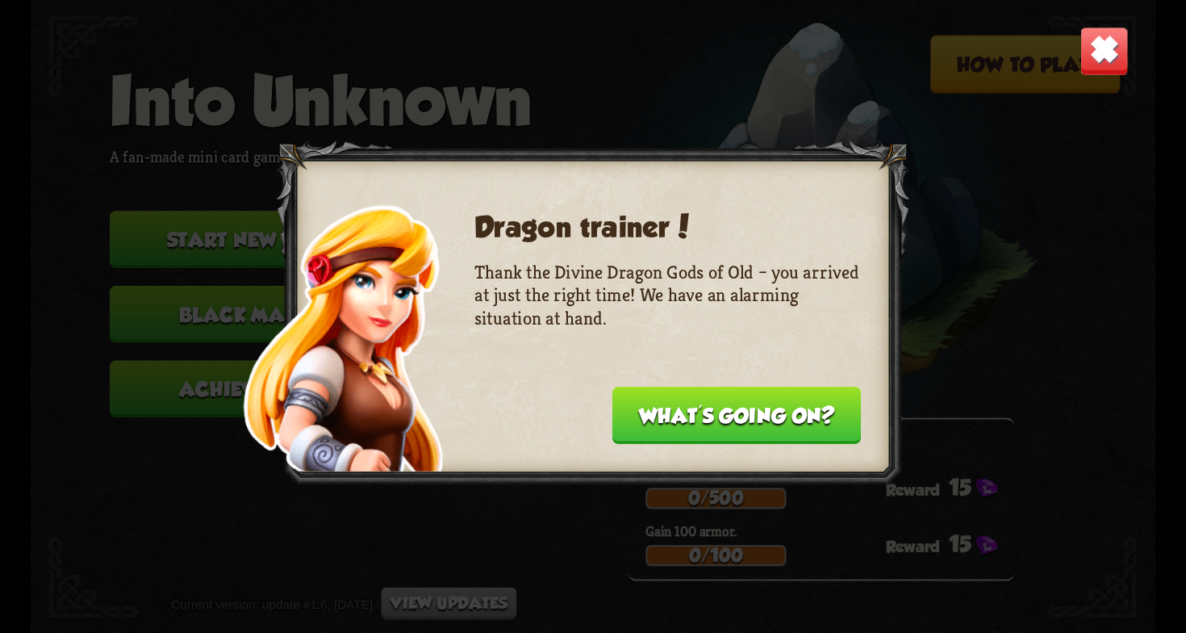
click at [686, 403] on button "What's going on?" at bounding box center [737, 415] width 249 height 57
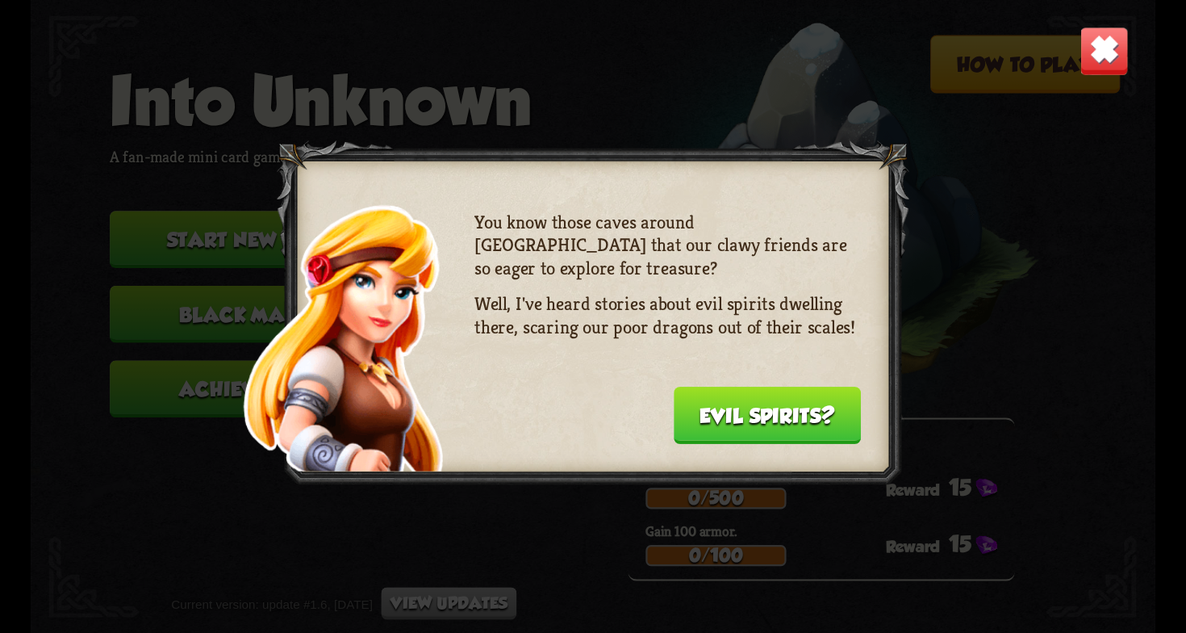
click at [690, 412] on button "Evil spirits?" at bounding box center [767, 415] width 187 height 57
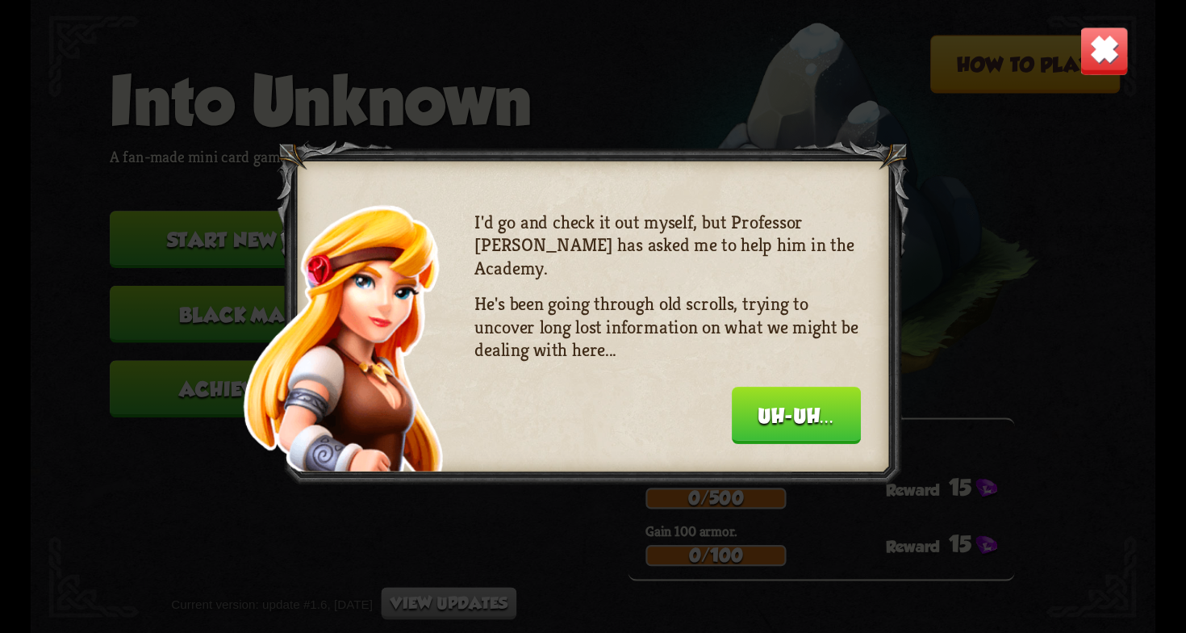
click at [759, 404] on button "Uh-uh..." at bounding box center [796, 415] width 129 height 57
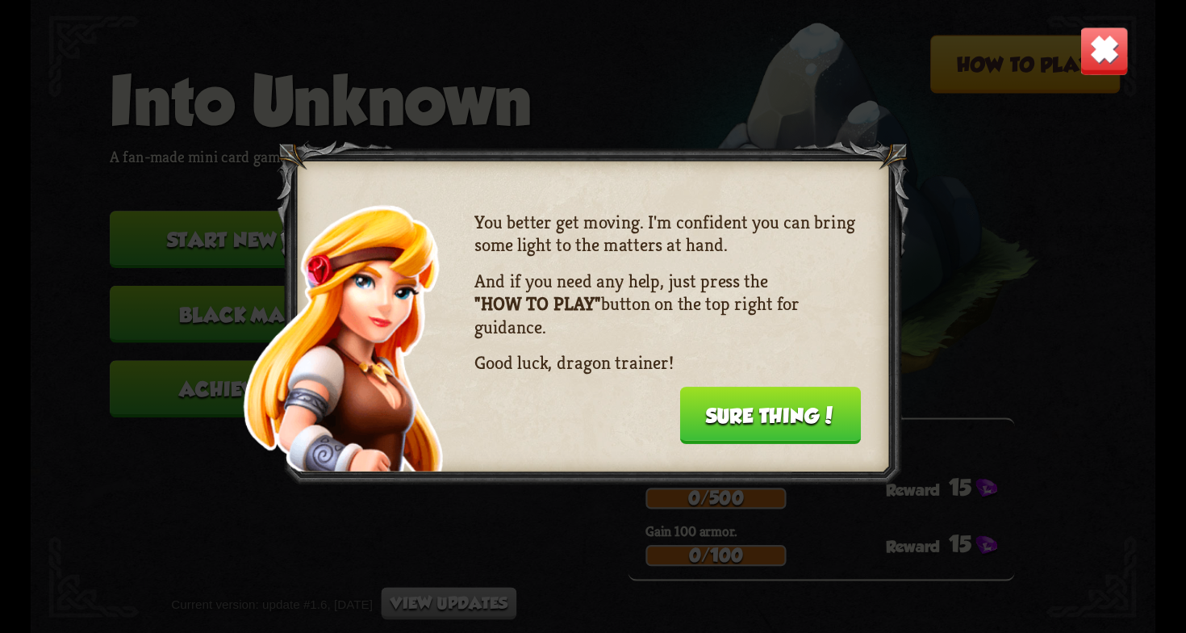
click at [768, 412] on button "Sure thing!" at bounding box center [771, 415] width 182 height 57
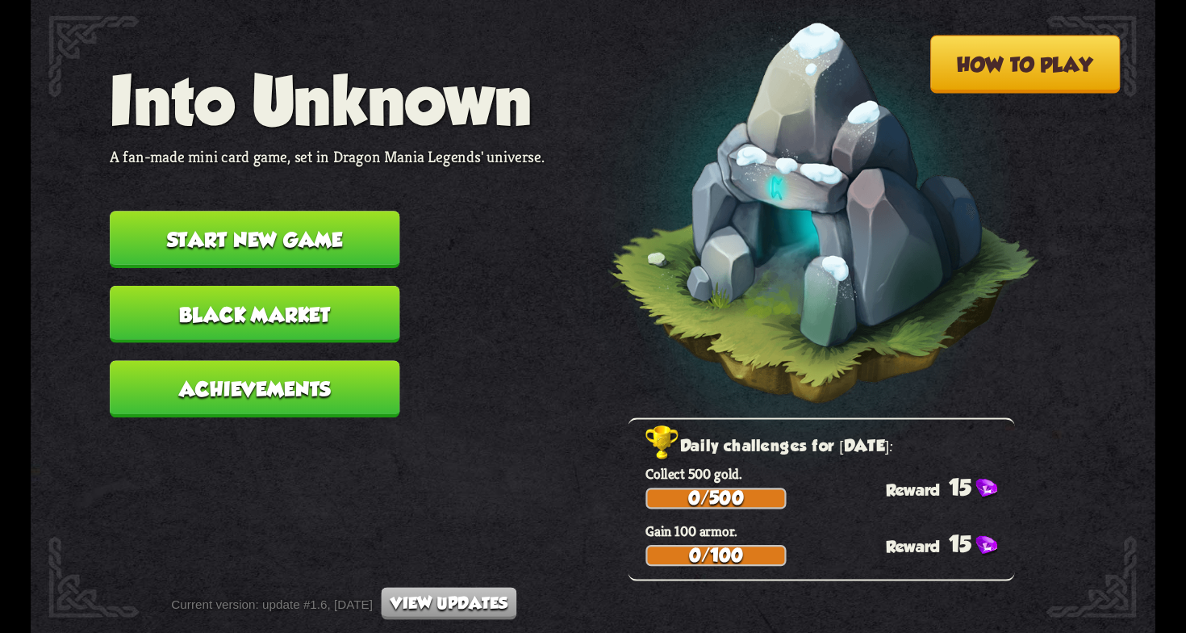
click at [313, 225] on button "Start new game" at bounding box center [255, 239] width 290 height 57
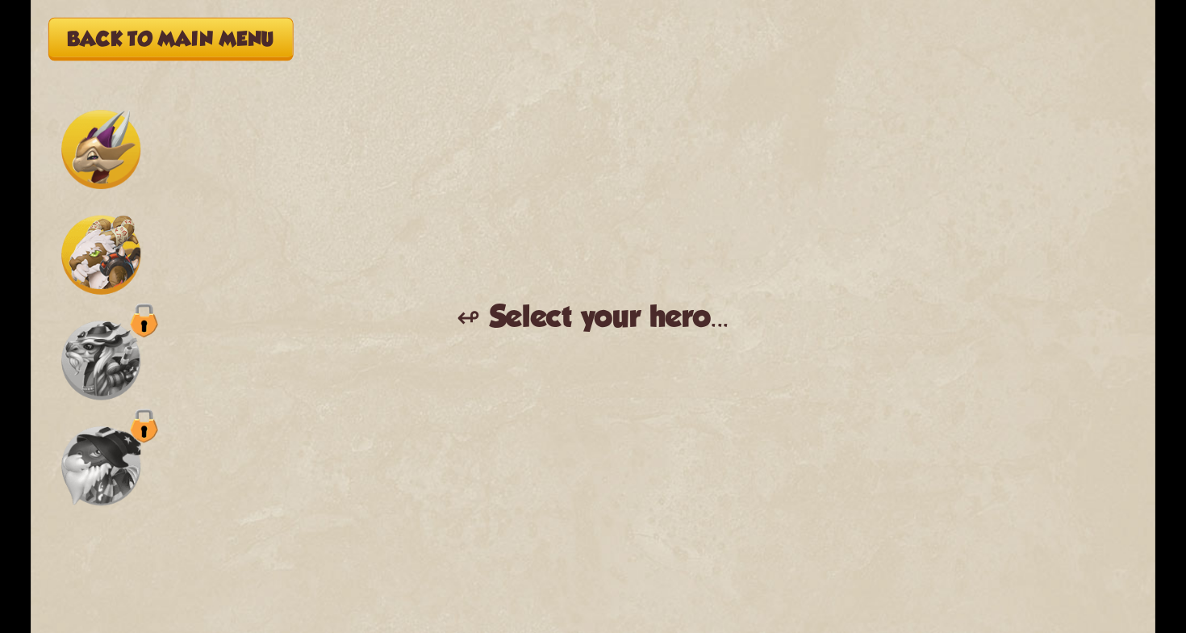
click at [122, 161] on img at bounding box center [100, 149] width 79 height 79
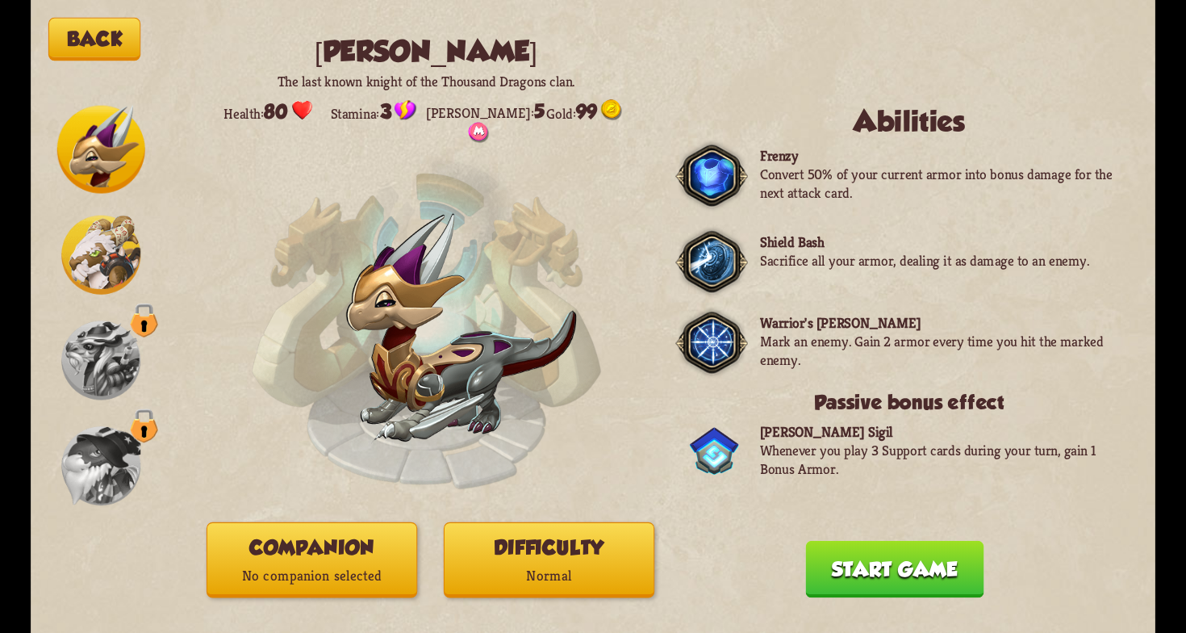
click at [99, 226] on img at bounding box center [100, 254] width 79 height 79
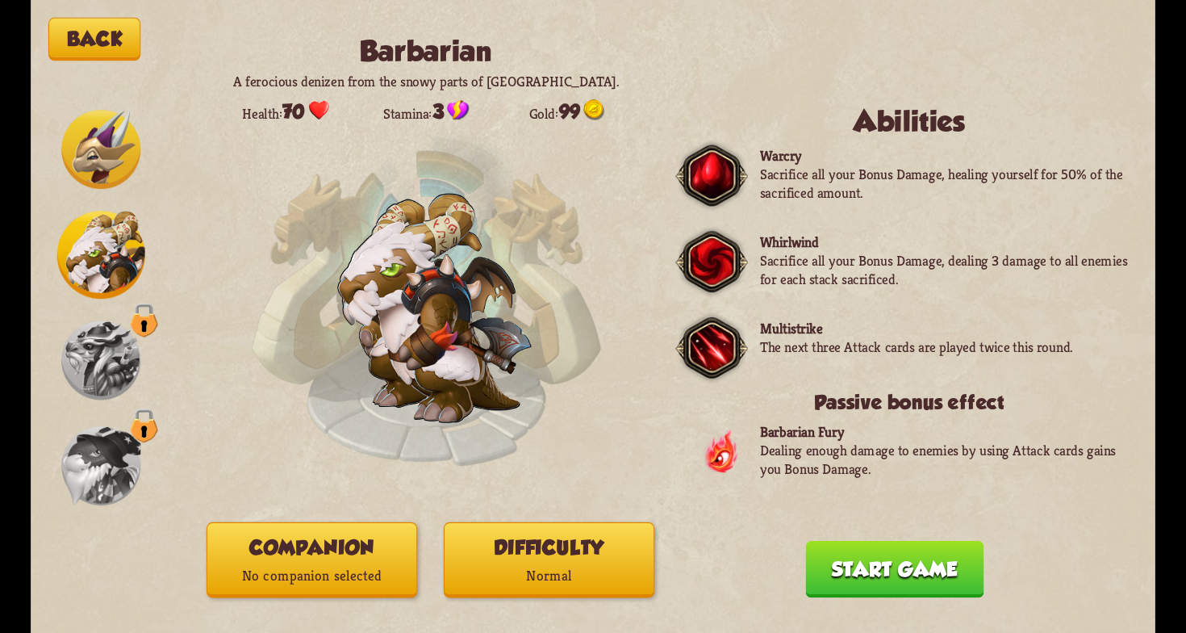
click at [108, 153] on img at bounding box center [100, 149] width 79 height 79
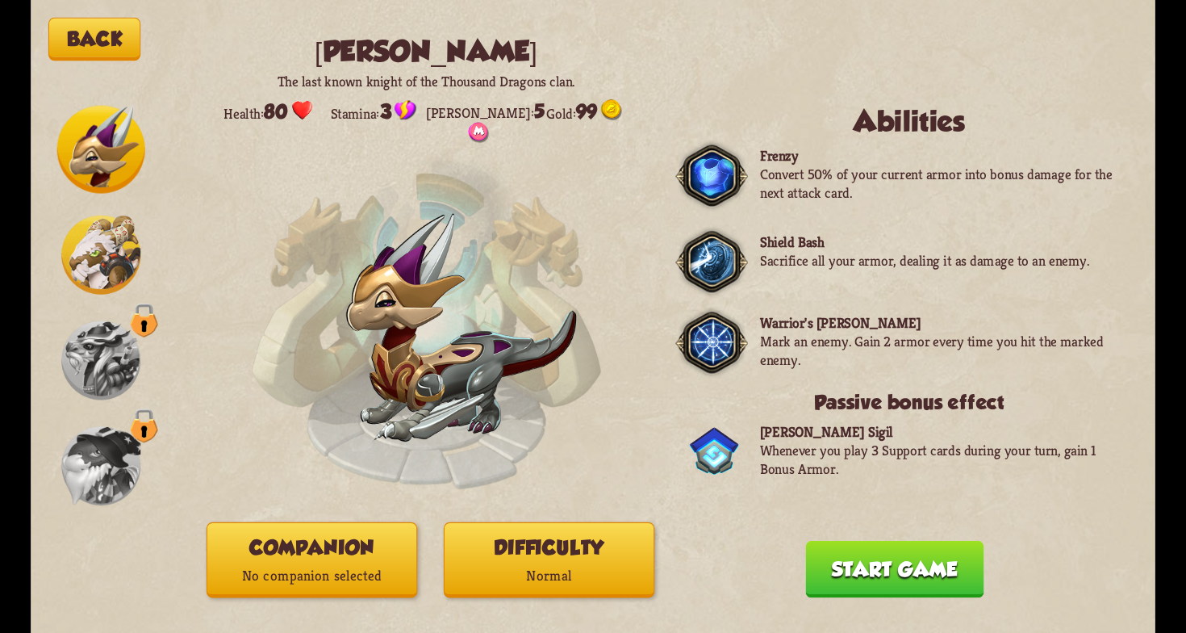
click at [400, 546] on button "Companion No companion selected" at bounding box center [312, 560] width 211 height 76
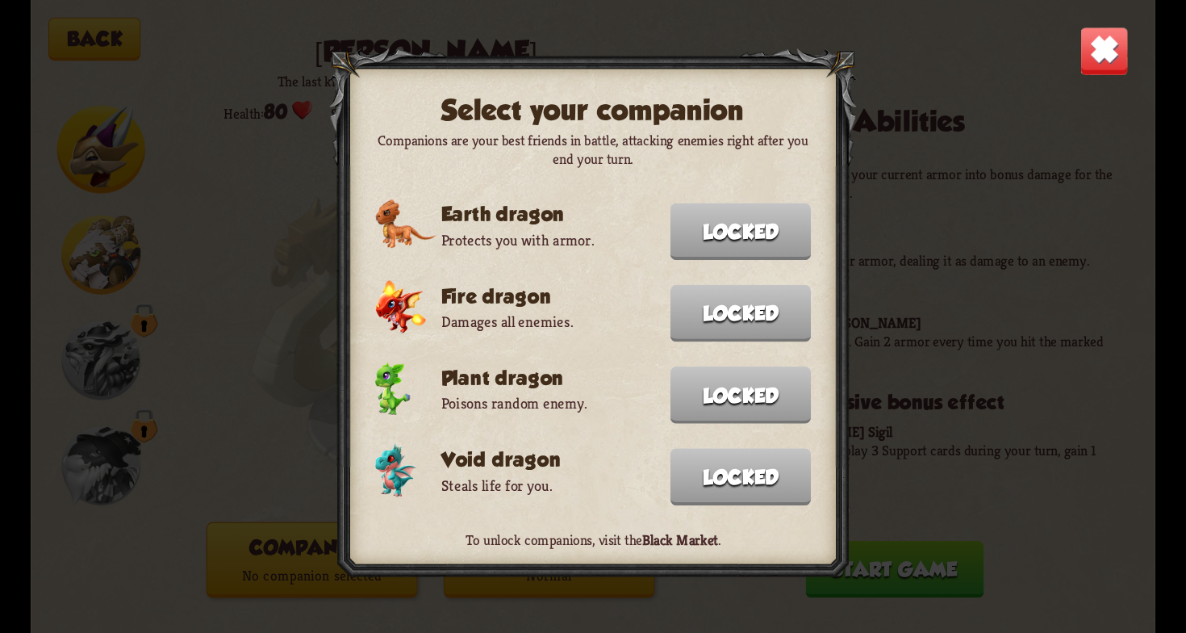
click at [1124, 34] on img at bounding box center [1104, 51] width 49 height 49
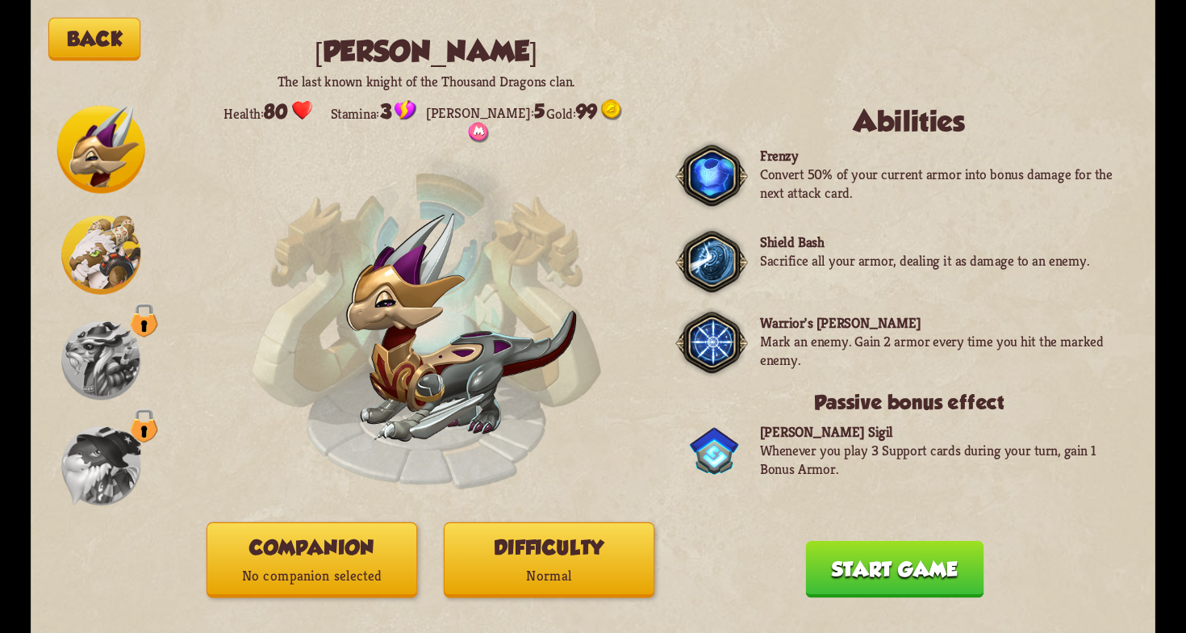
click at [634, 547] on button "Difficulty Normal" at bounding box center [549, 560] width 211 height 76
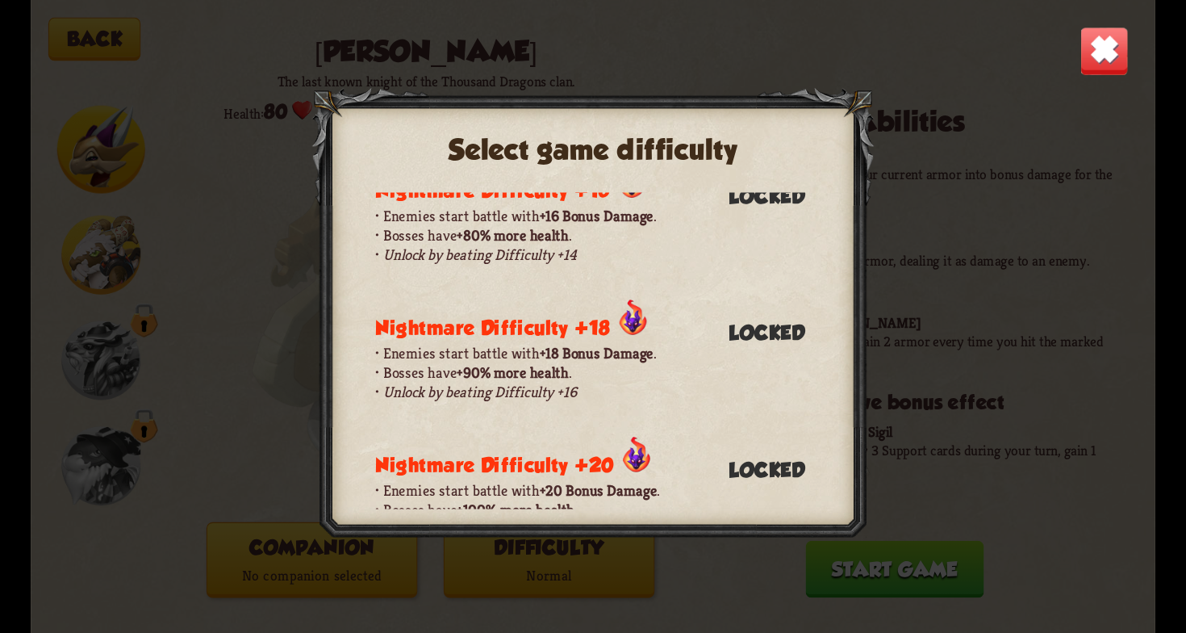
scroll to position [906, 0]
click at [1090, 59] on img at bounding box center [1104, 51] width 49 height 49
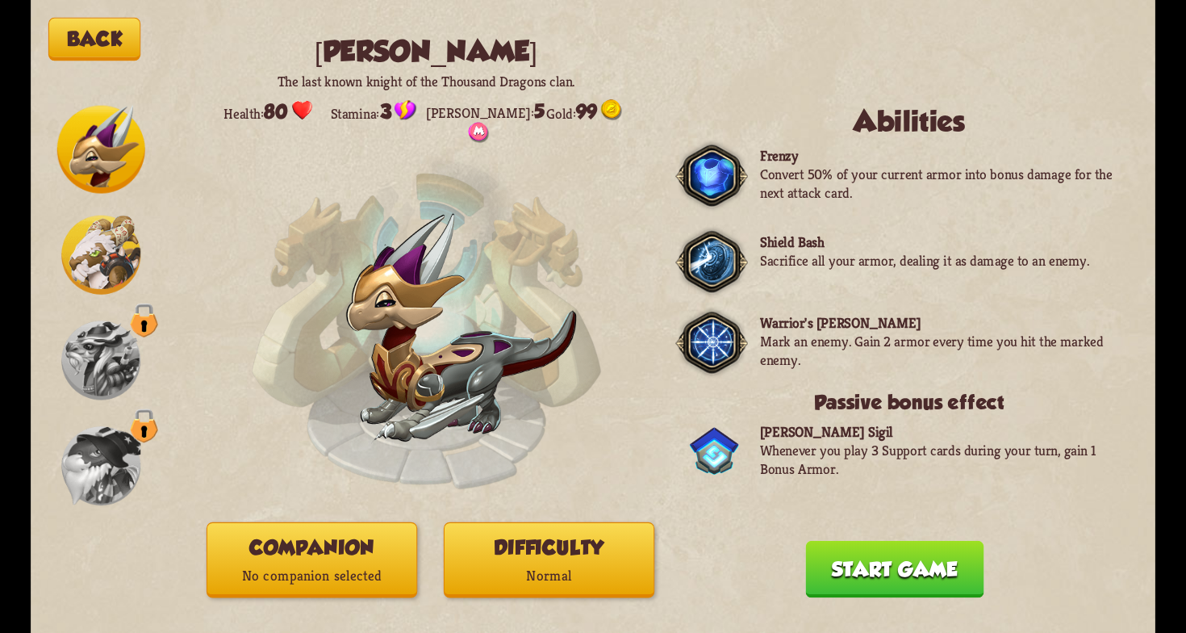
click at [925, 575] on button "Start game" at bounding box center [895, 569] width 178 height 57
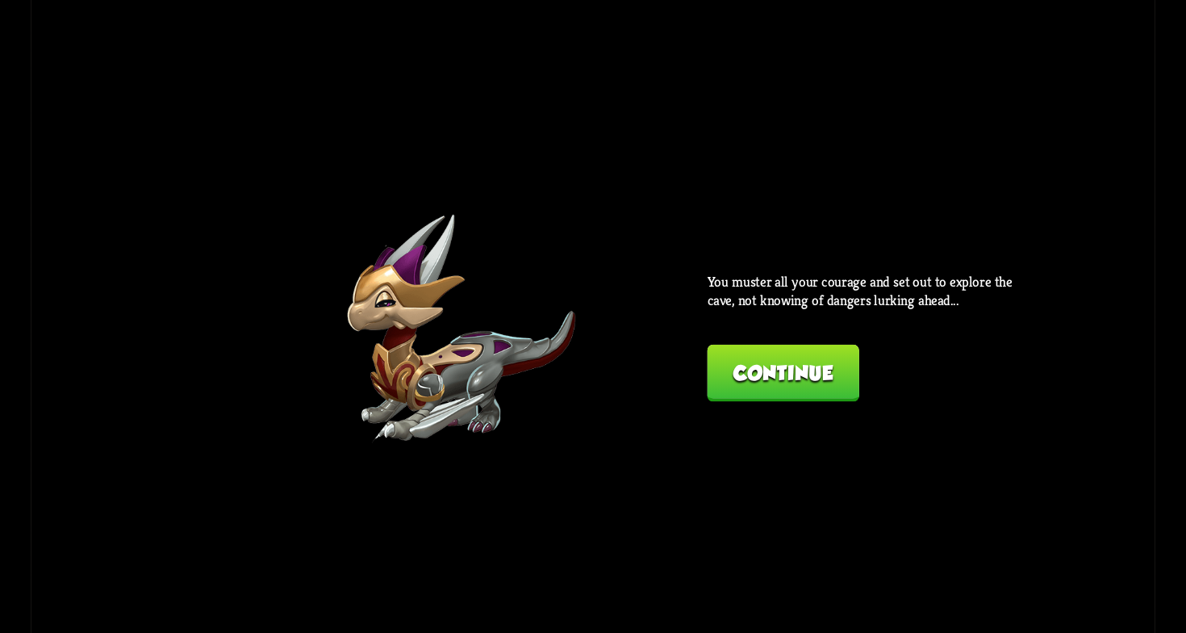
click at [818, 383] on button "Continue" at bounding box center [784, 373] width 152 height 57
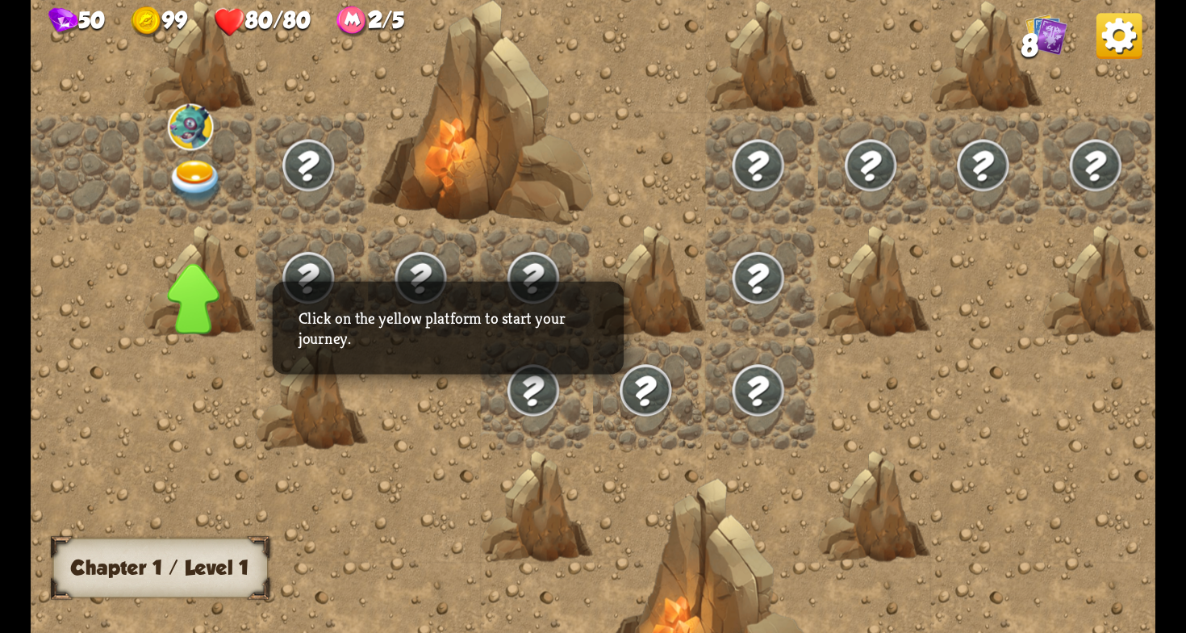
click at [209, 184] on img at bounding box center [196, 182] width 56 height 44
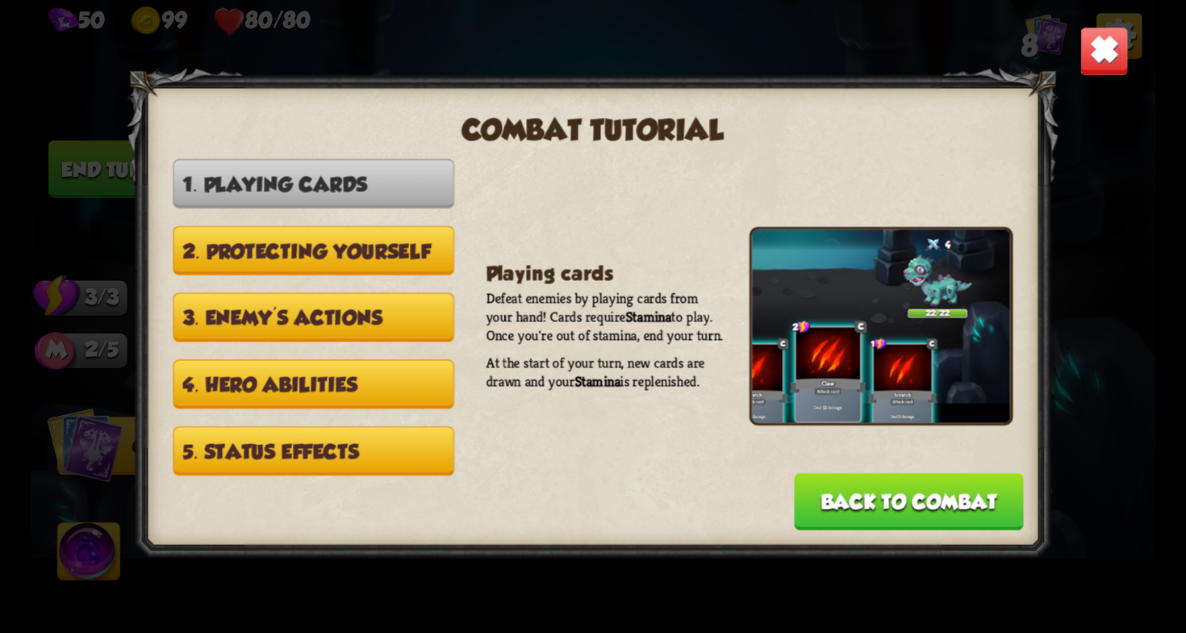
click at [875, 477] on button "Back to combat" at bounding box center [908, 501] width 229 height 57
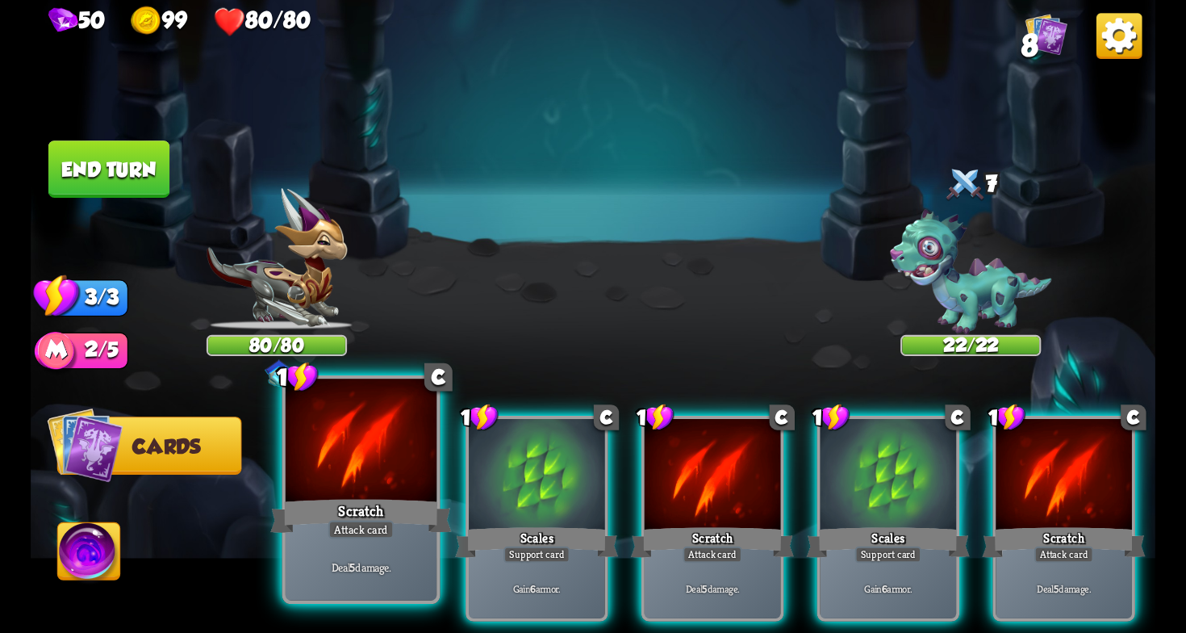
click at [417, 477] on div at bounding box center [361, 443] width 151 height 128
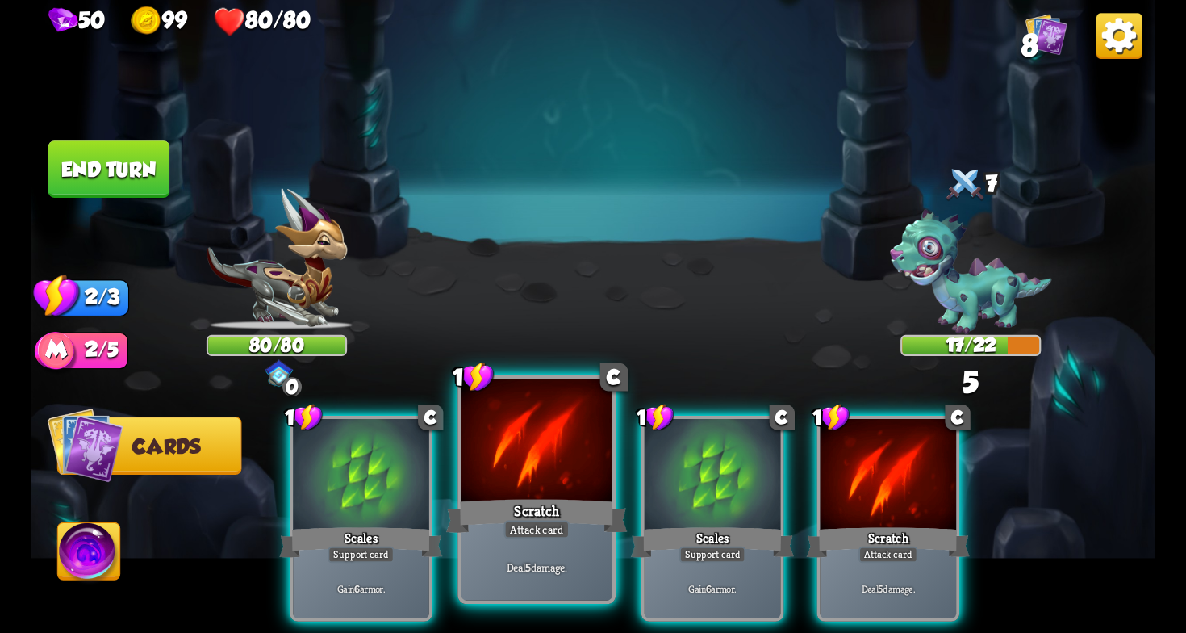
click at [515, 449] on div at bounding box center [537, 443] width 151 height 128
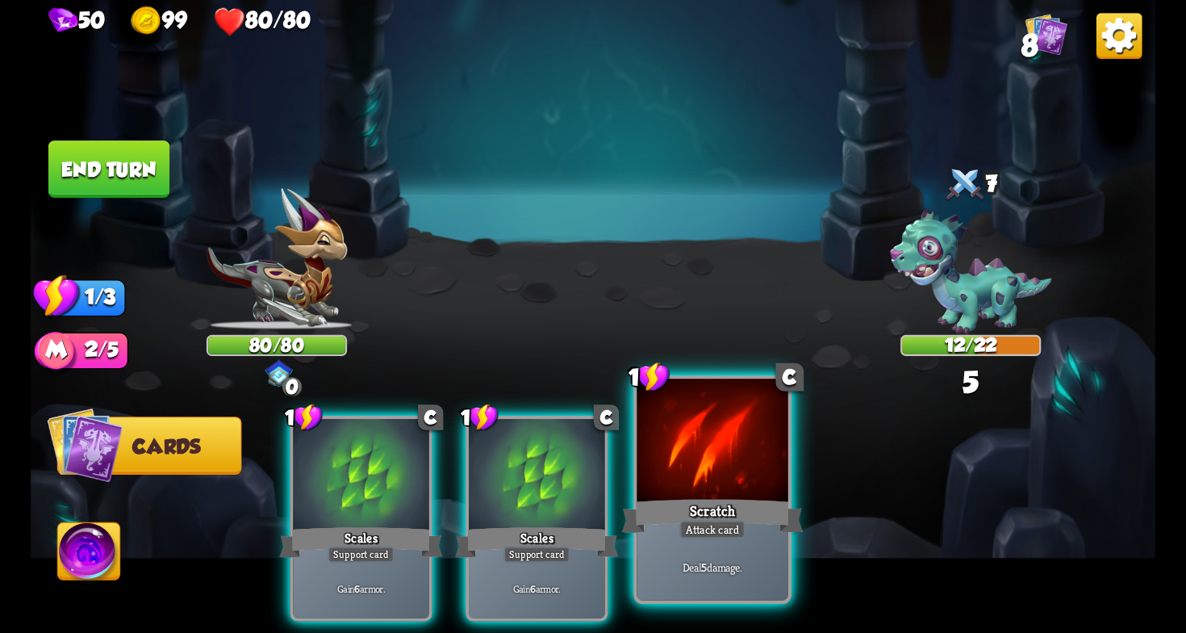
click at [688, 466] on div at bounding box center [712, 443] width 151 height 128
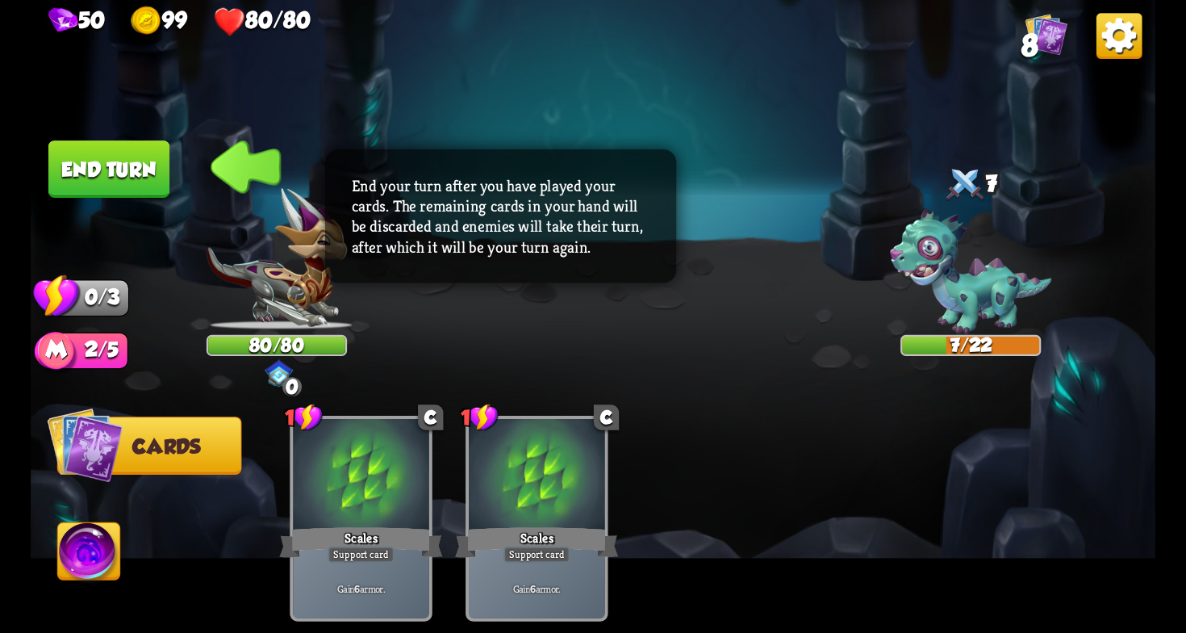
click at [151, 136] on img at bounding box center [593, 316] width 1125 height 633
click at [146, 152] on button "End turn" at bounding box center [108, 168] width 121 height 57
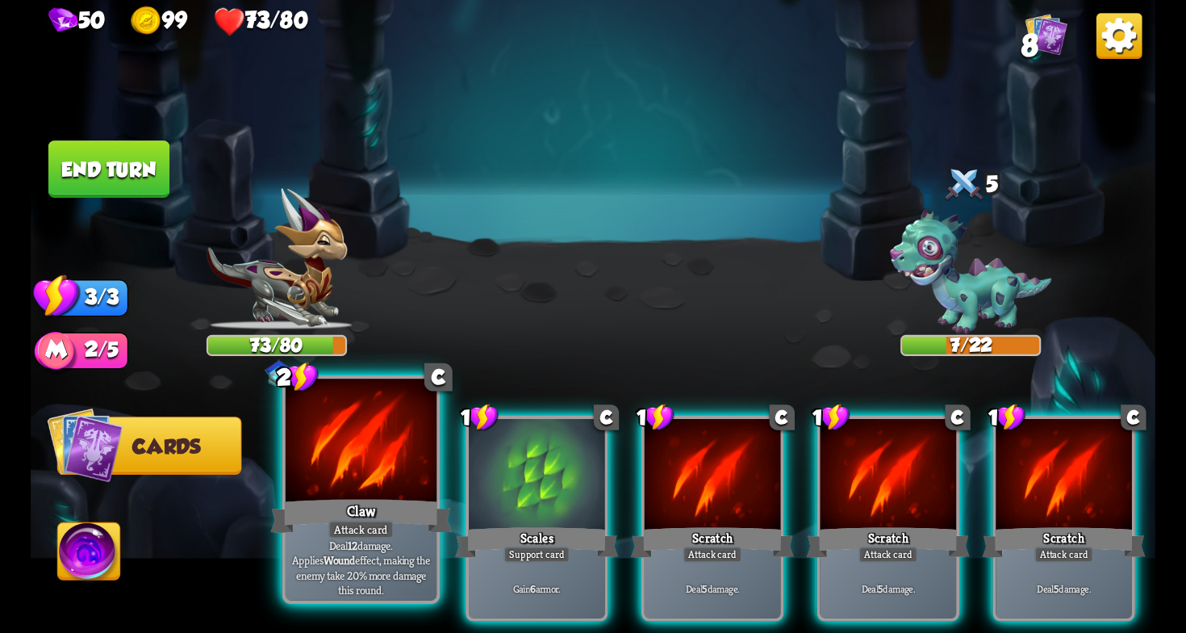
click at [420, 483] on div at bounding box center [361, 443] width 151 height 128
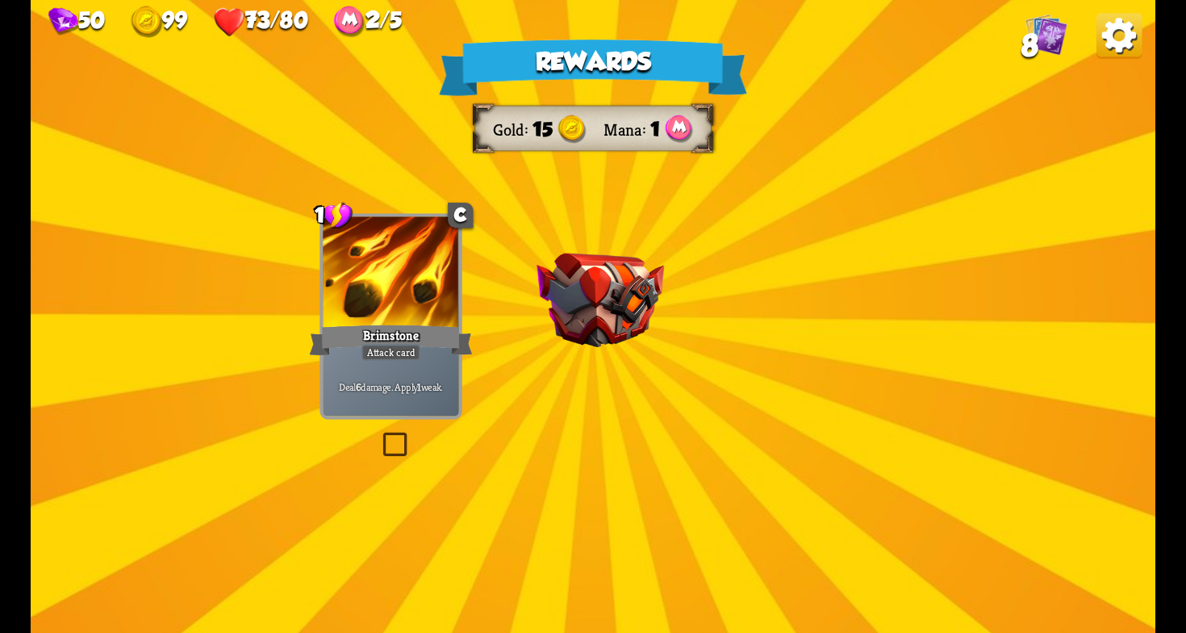
click at [605, 311] on img at bounding box center [601, 300] width 128 height 94
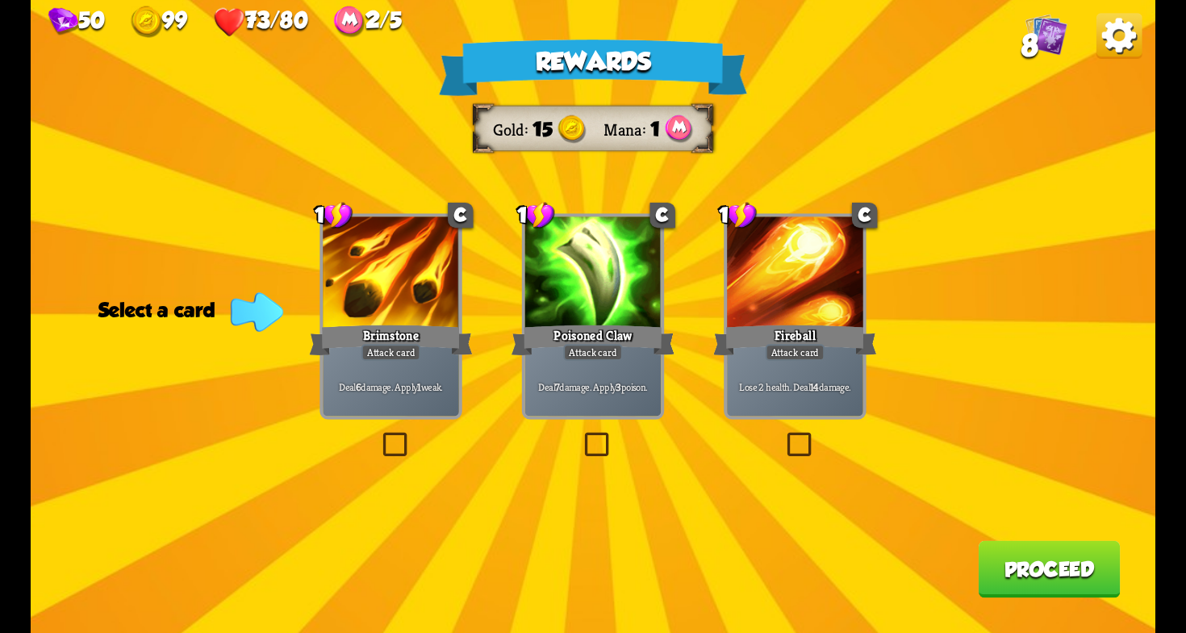
click at [581, 435] on label at bounding box center [581, 435] width 0 height 0
click at [0, 0] on input "checkbox" at bounding box center [0, 0] width 0 height 0
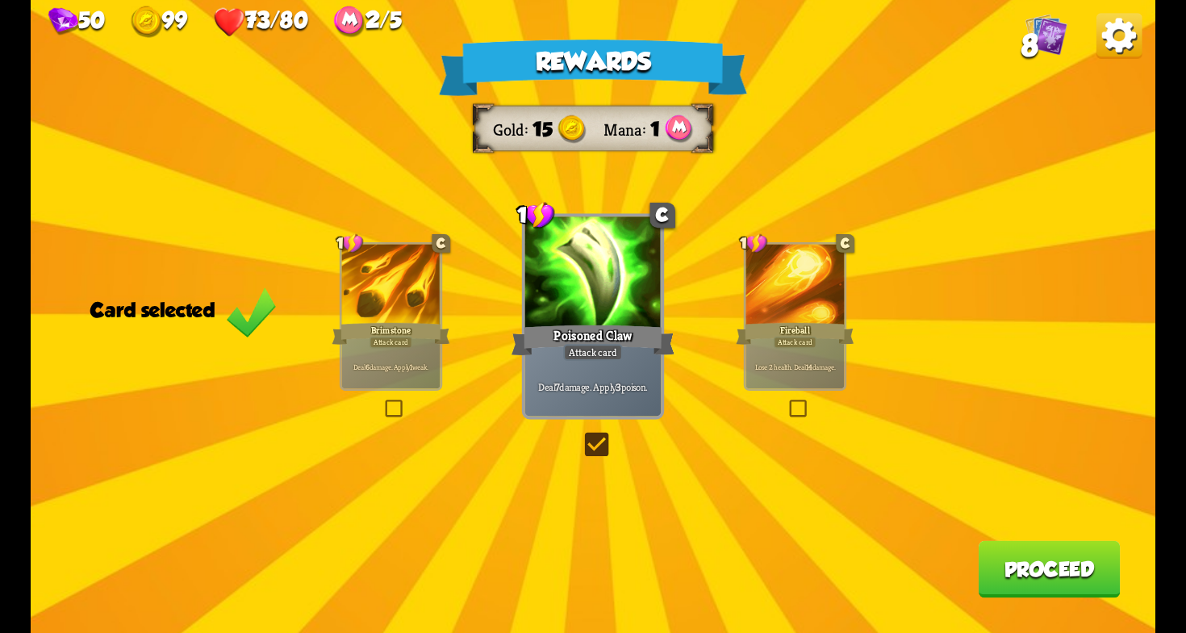
click at [1034, 604] on div "Rewards Gold 15 Mana 1 Card selected 1 C Brimstone Attack card Deal 6 damage. A…" at bounding box center [593, 316] width 1125 height 633
click at [1035, 567] on button "Proceed" at bounding box center [1049, 569] width 142 height 57
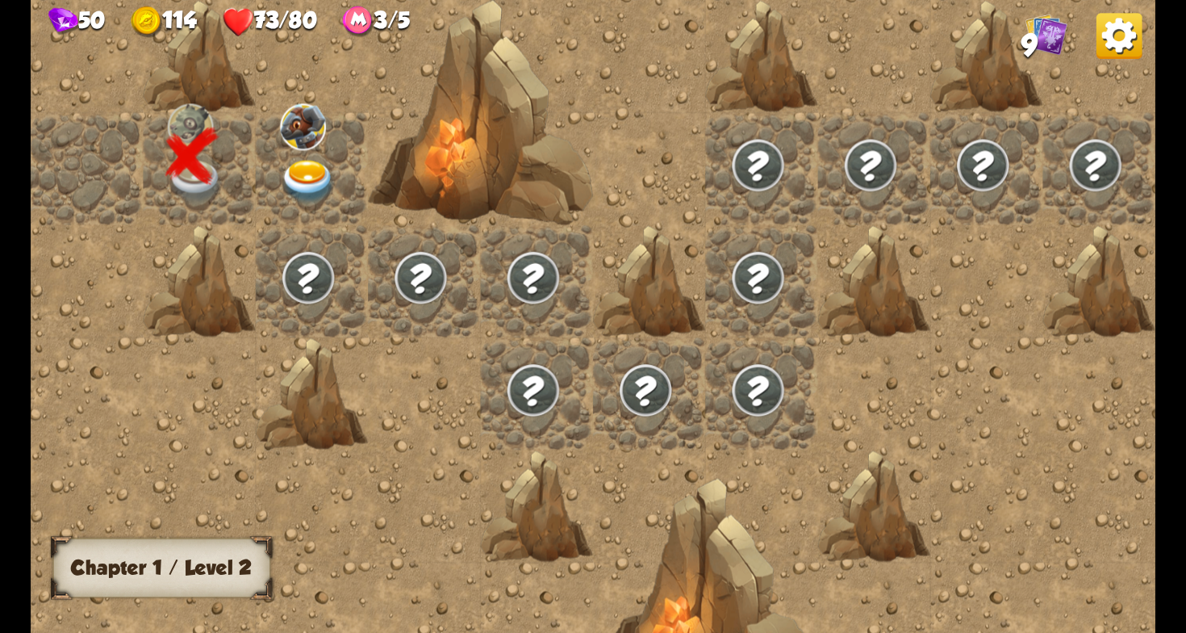
click at [303, 182] on img at bounding box center [308, 182] width 56 height 44
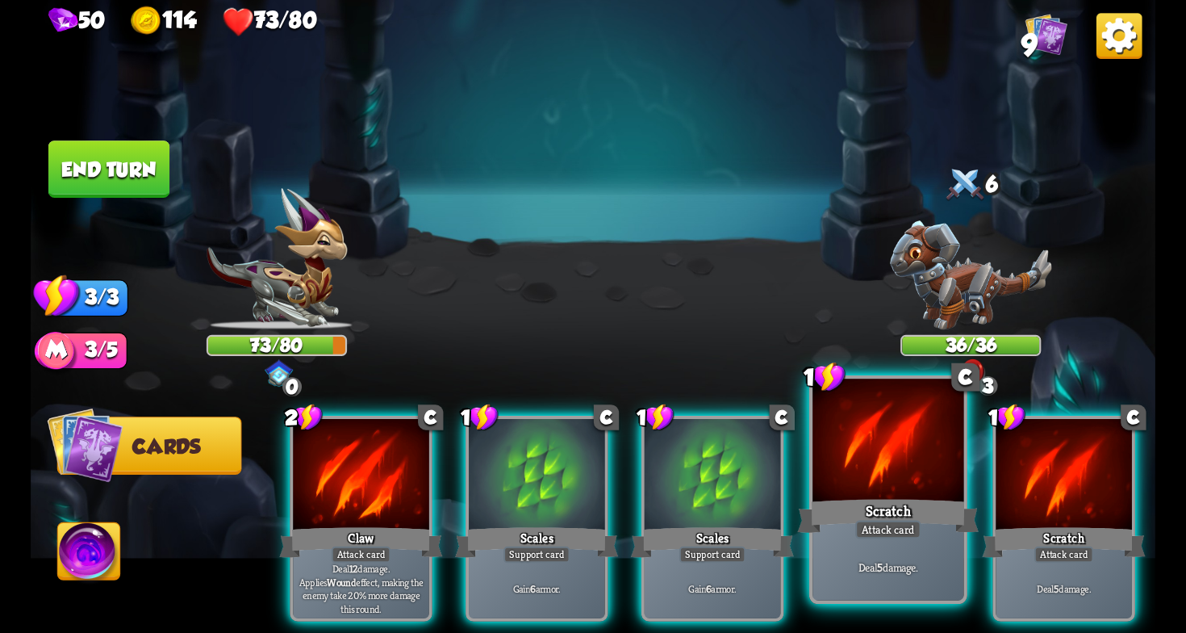
click at [858, 480] on div at bounding box center [888, 443] width 151 height 128
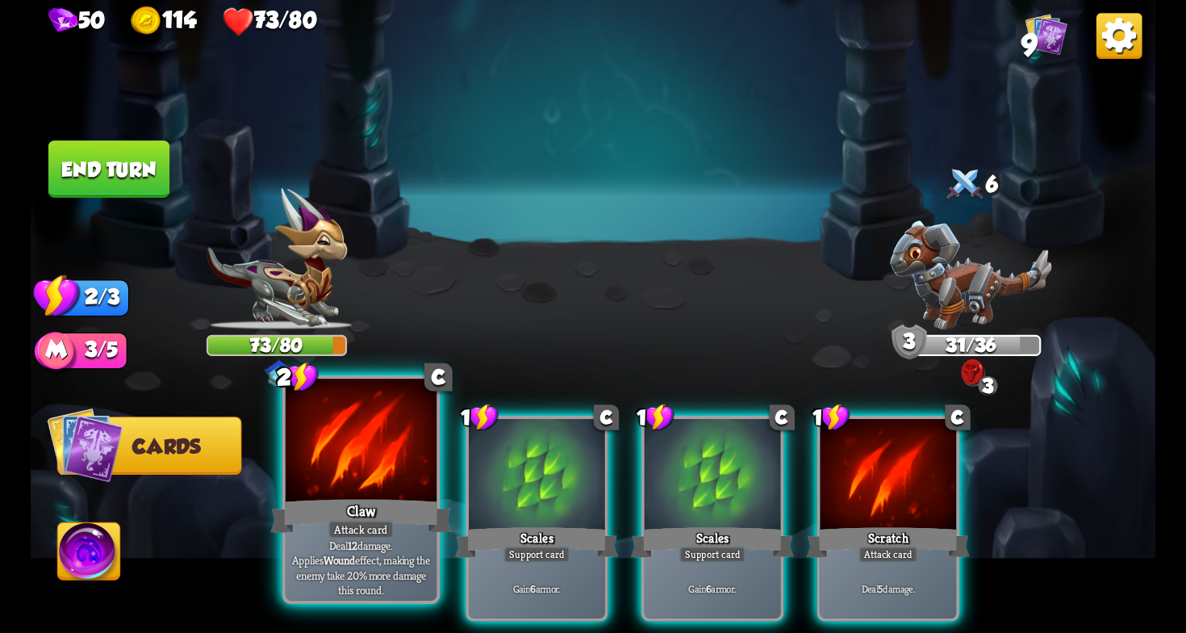
click at [391, 498] on div "Claw" at bounding box center [361, 516] width 182 height 40
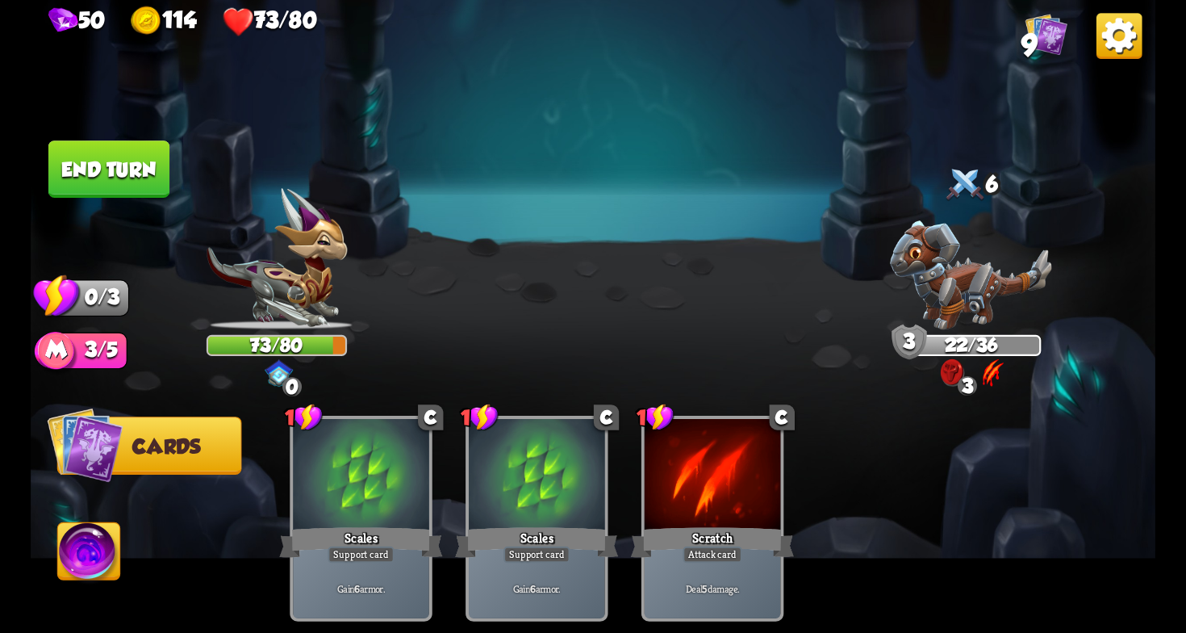
click at [132, 153] on button "End turn" at bounding box center [108, 168] width 121 height 57
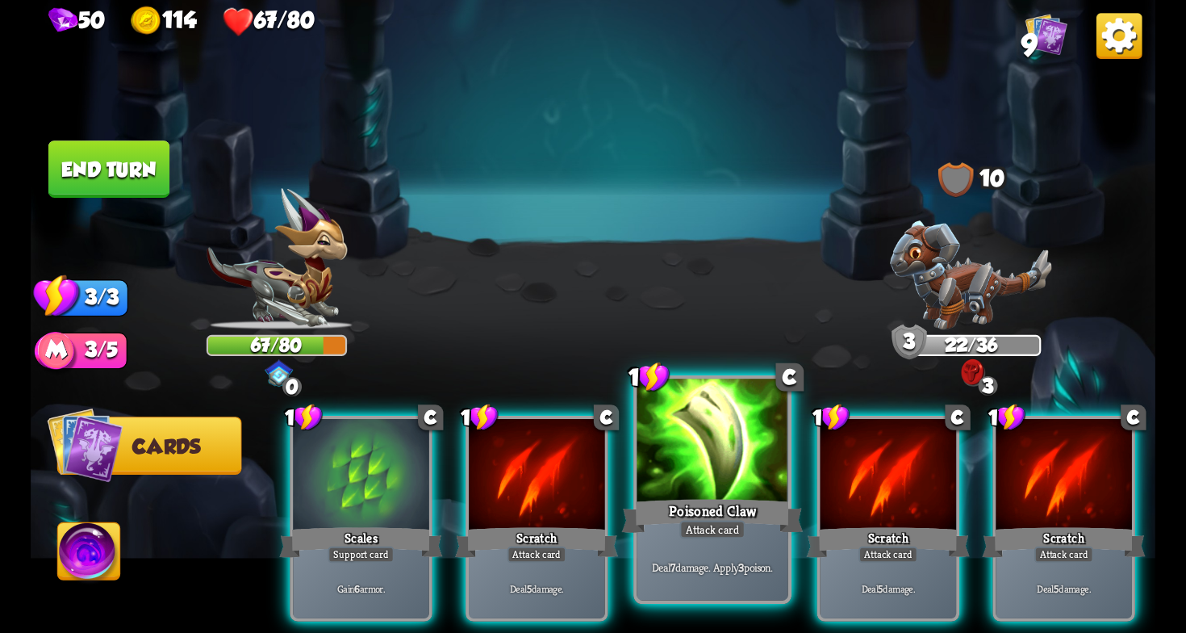
click at [690, 458] on div at bounding box center [712, 443] width 151 height 128
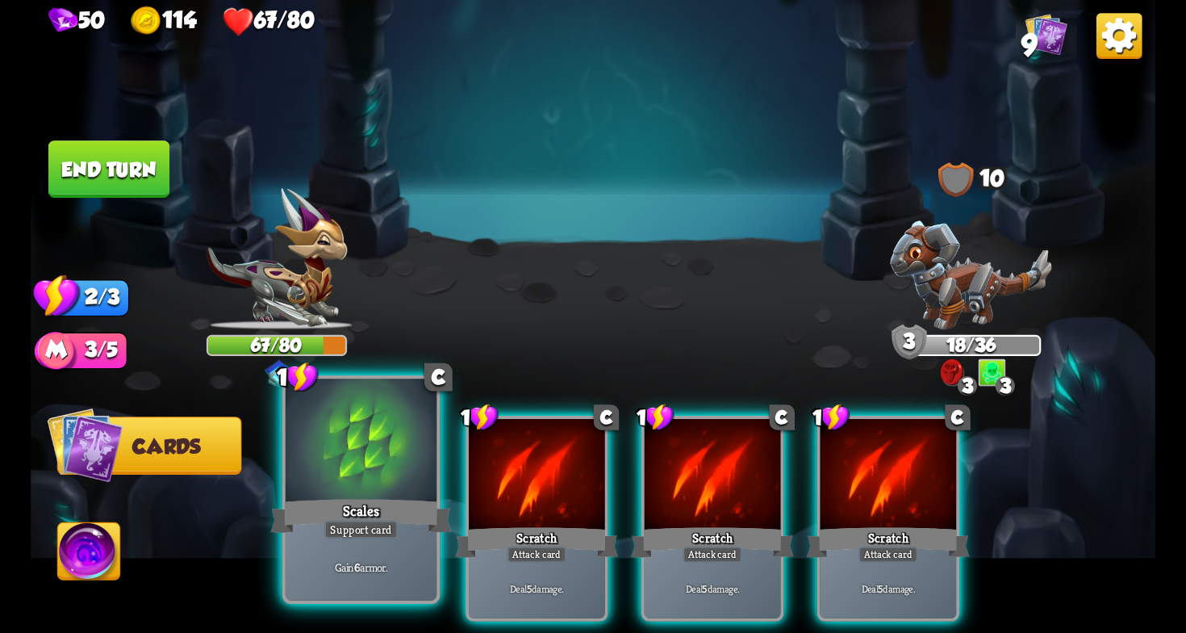
click at [386, 512] on div "Scales" at bounding box center [361, 516] width 182 height 40
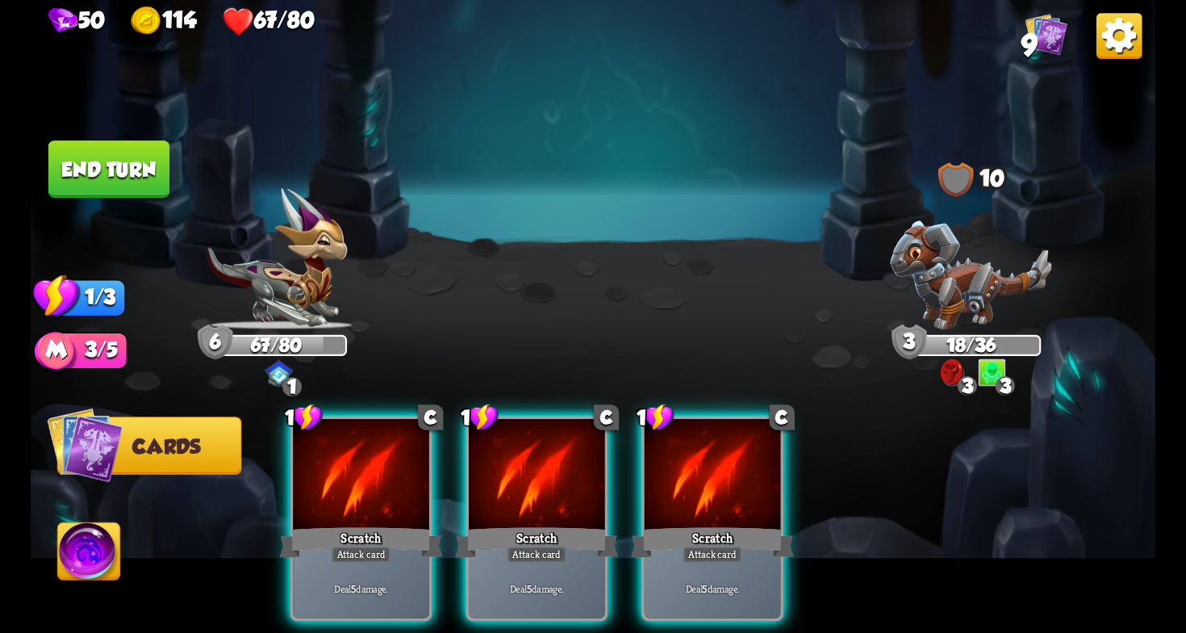
click at [386, 524] on div "Scratch" at bounding box center [360, 542] width 163 height 36
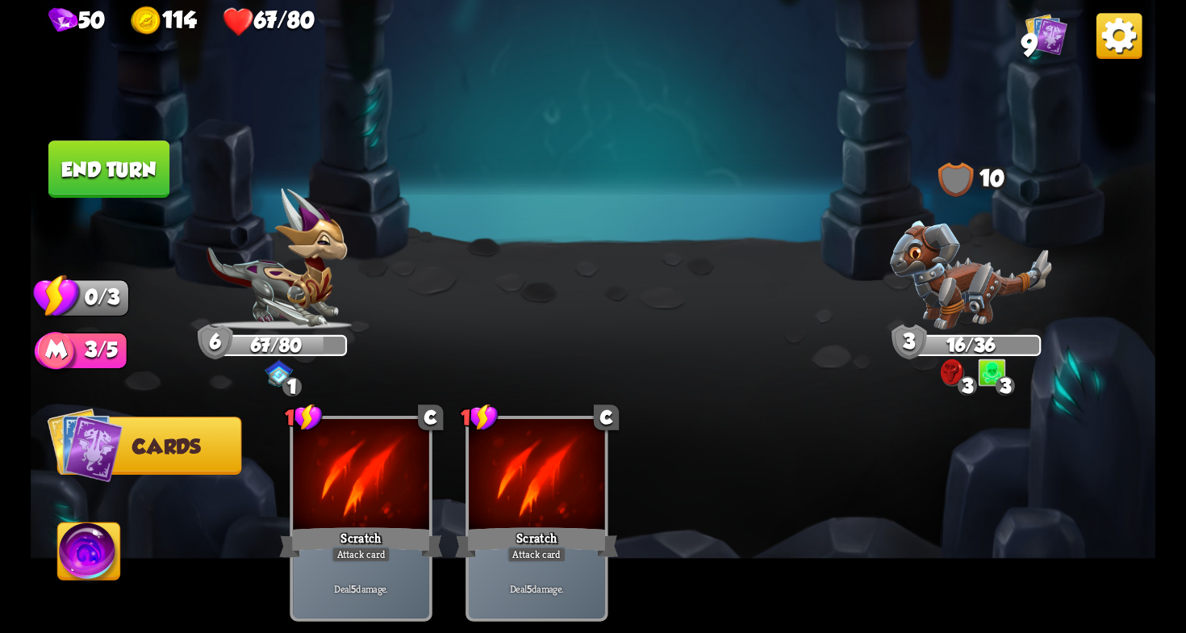
click at [114, 161] on button "End turn" at bounding box center [109, 169] width 123 height 58
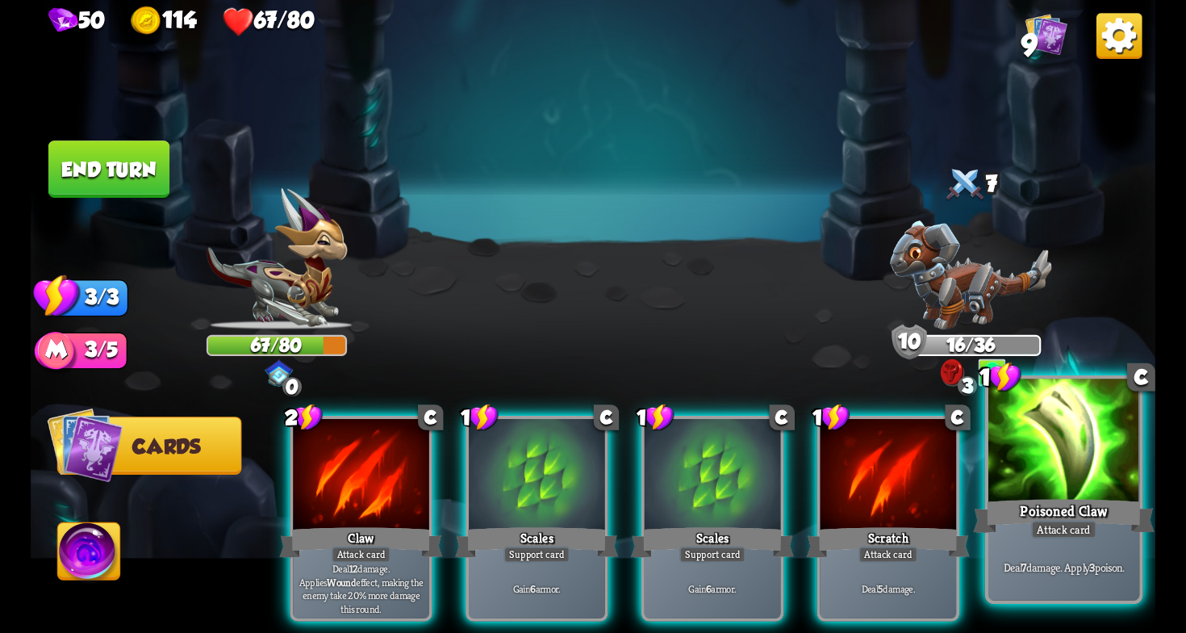
click at [1076, 493] on div at bounding box center [1064, 443] width 151 height 128
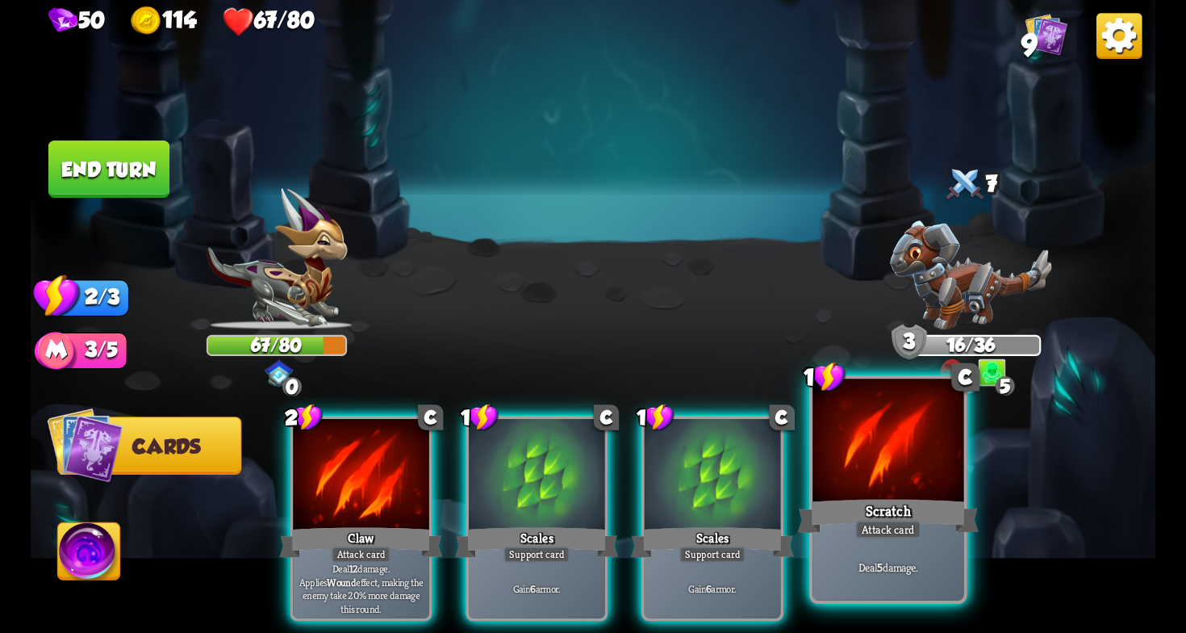
click at [874, 467] on div at bounding box center [888, 443] width 151 height 128
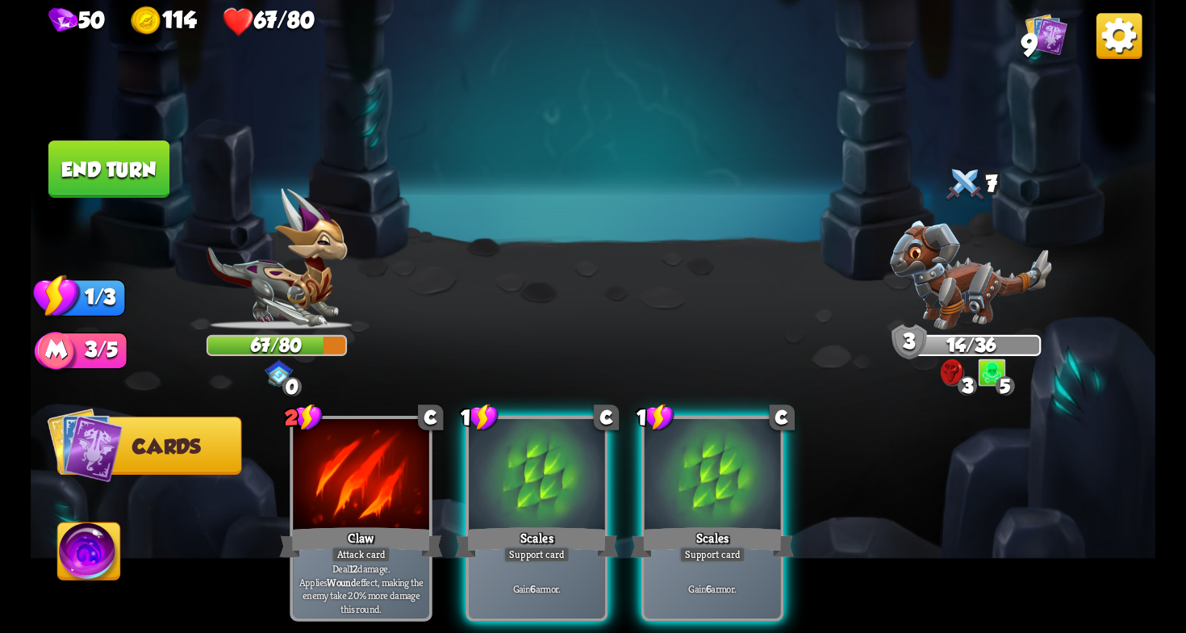
click at [107, 186] on button "End turn" at bounding box center [108, 168] width 121 height 57
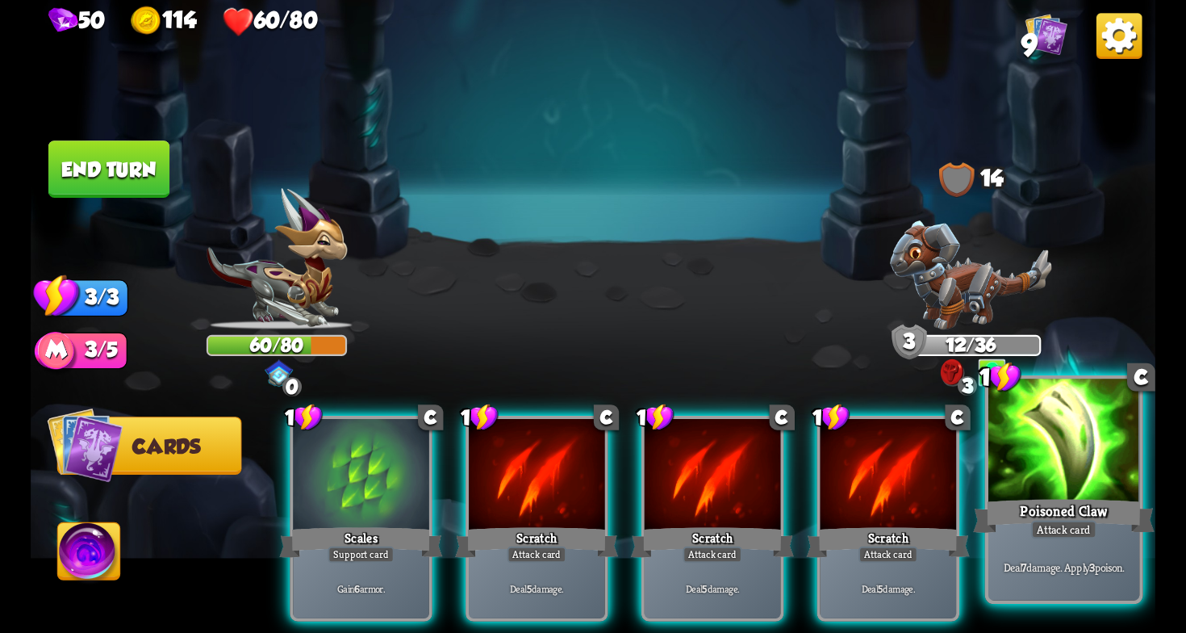
click at [1104, 519] on div "Poisoned Claw" at bounding box center [1064, 516] width 182 height 40
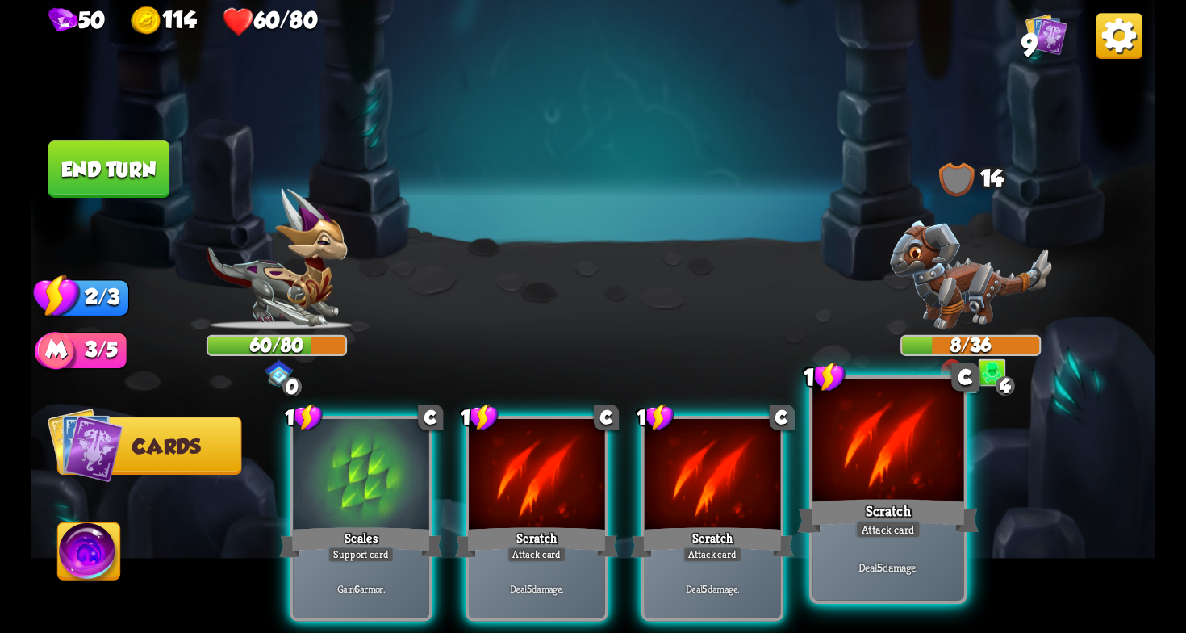
click at [860, 546] on div "Deal 5 damage." at bounding box center [888, 567] width 151 height 66
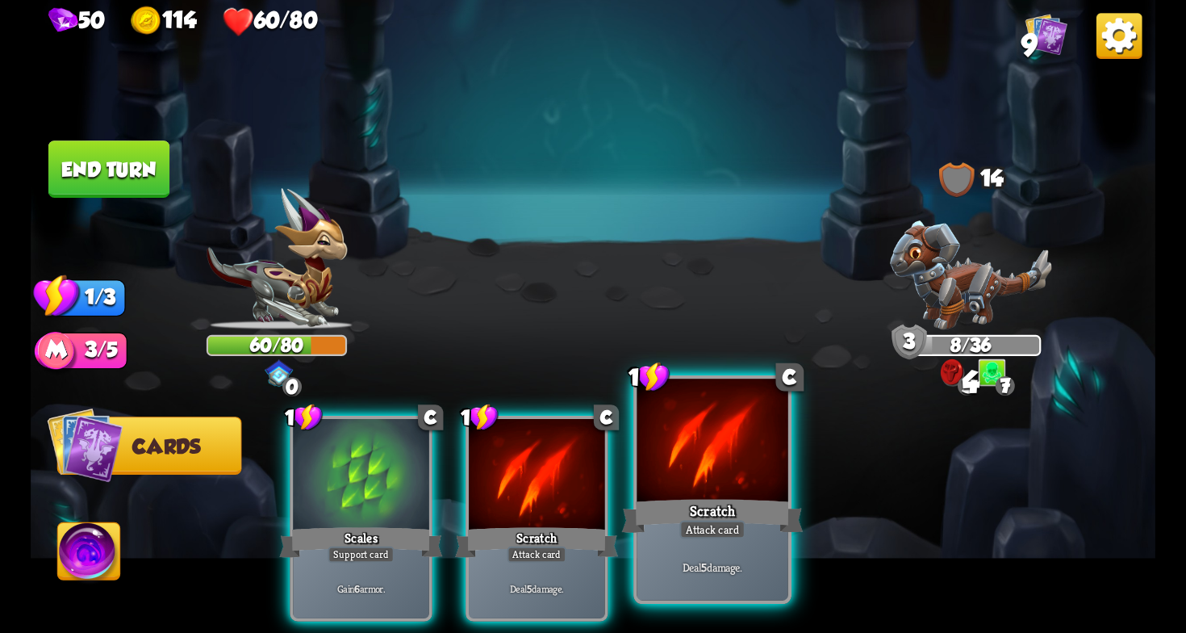
click at [749, 529] on div "Scratch" at bounding box center [713, 516] width 182 height 40
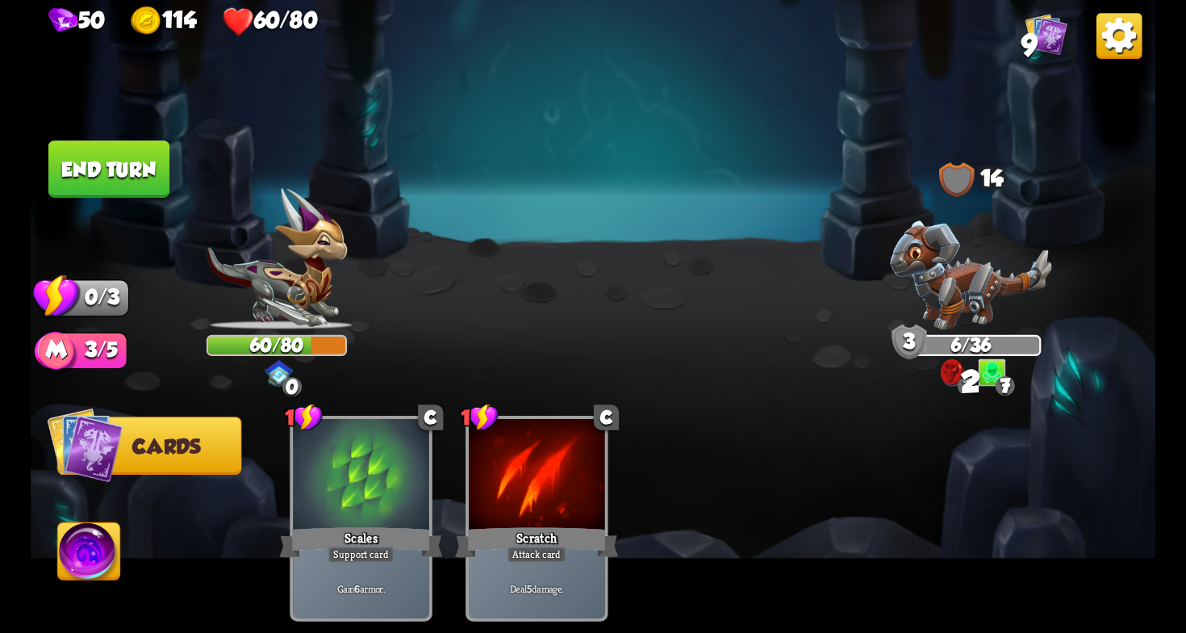
click at [106, 137] on img at bounding box center [593, 316] width 1125 height 633
click at [111, 158] on button "End turn" at bounding box center [109, 169] width 123 height 58
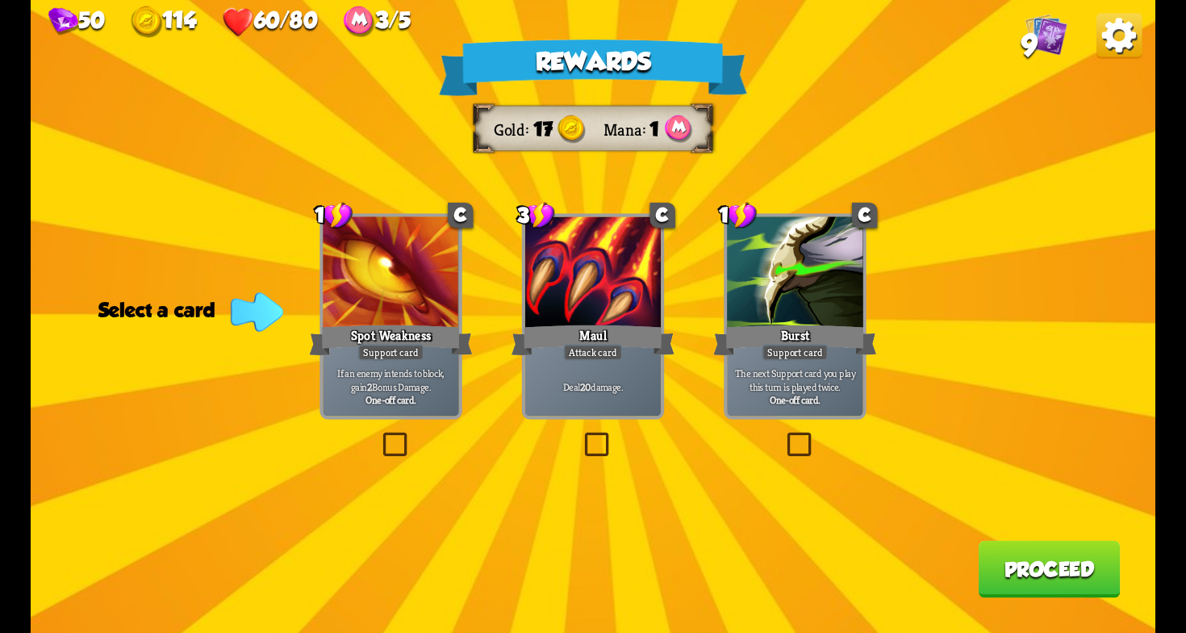
click at [581, 435] on label at bounding box center [581, 435] width 0 height 0
click at [0, 0] on input "checkbox" at bounding box center [0, 0] width 0 height 0
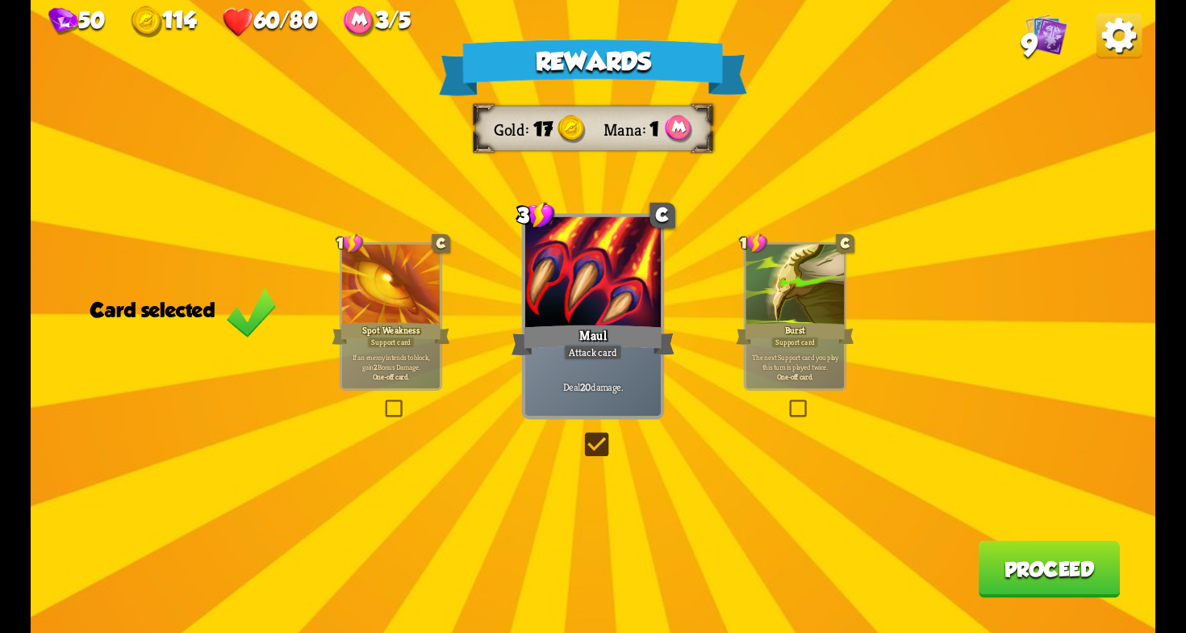
click at [1049, 579] on button "Proceed" at bounding box center [1049, 569] width 142 height 57
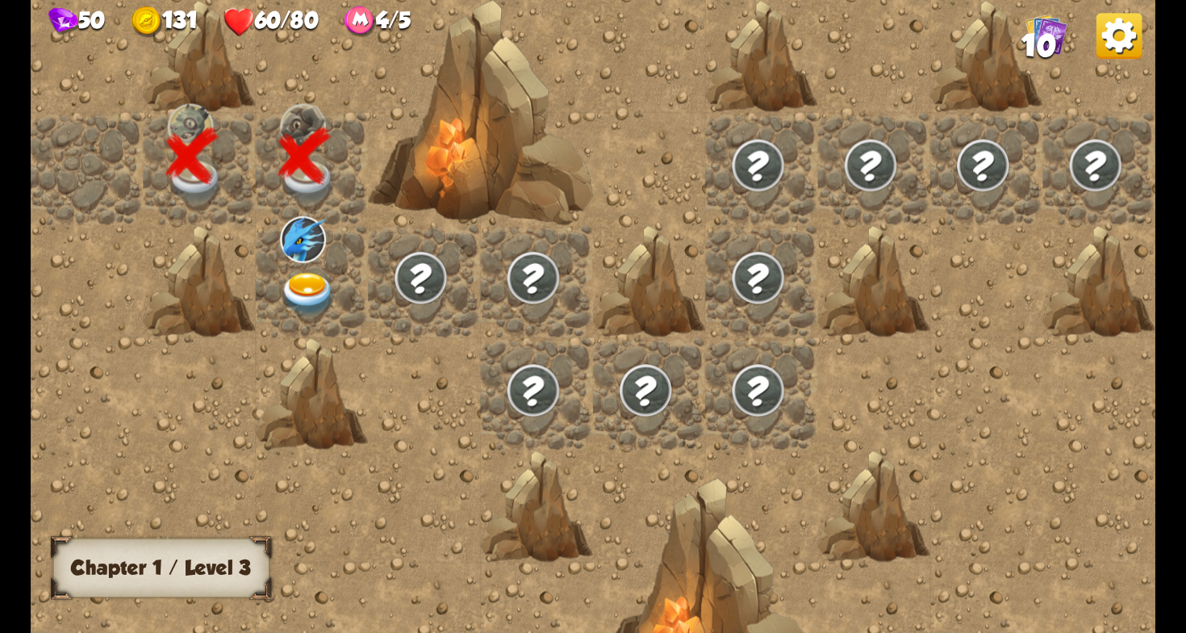
click at [306, 292] on img at bounding box center [308, 295] width 56 height 44
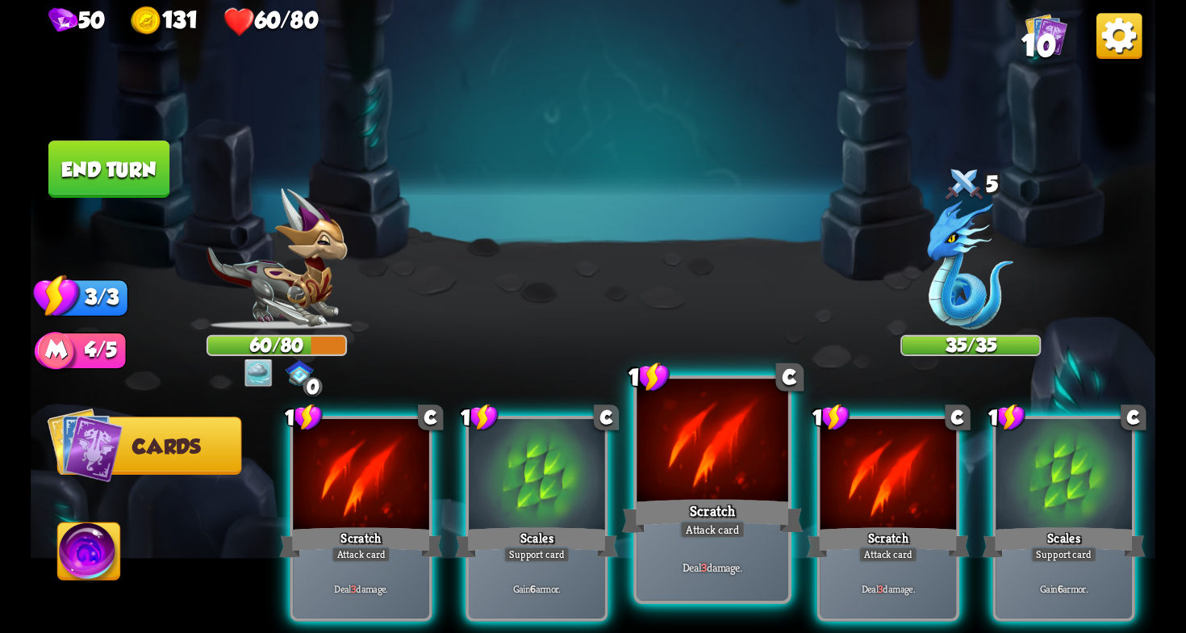
click at [676, 483] on div at bounding box center [712, 443] width 151 height 128
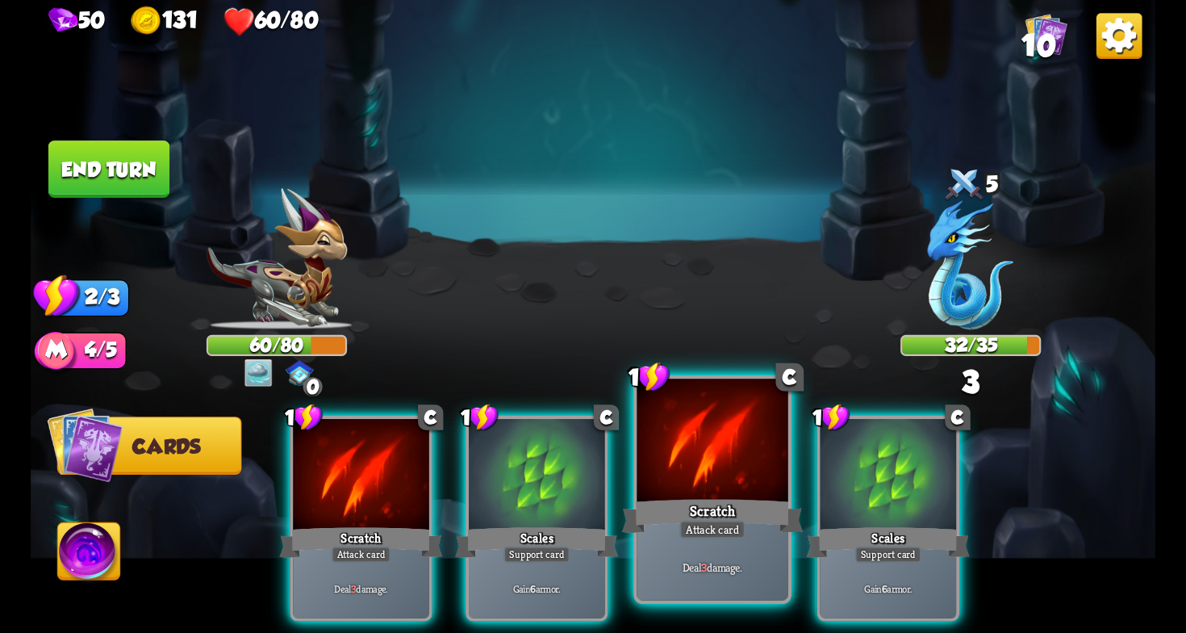
click at [676, 483] on div at bounding box center [712, 443] width 151 height 128
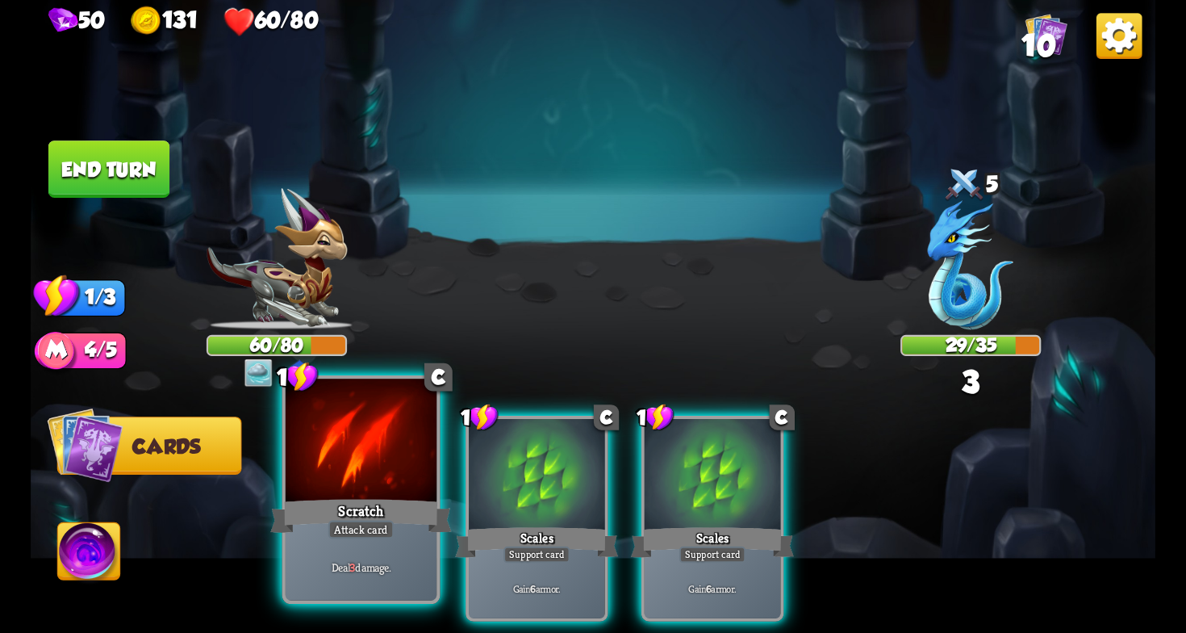
click at [325, 505] on div "Scratch" at bounding box center [361, 516] width 182 height 40
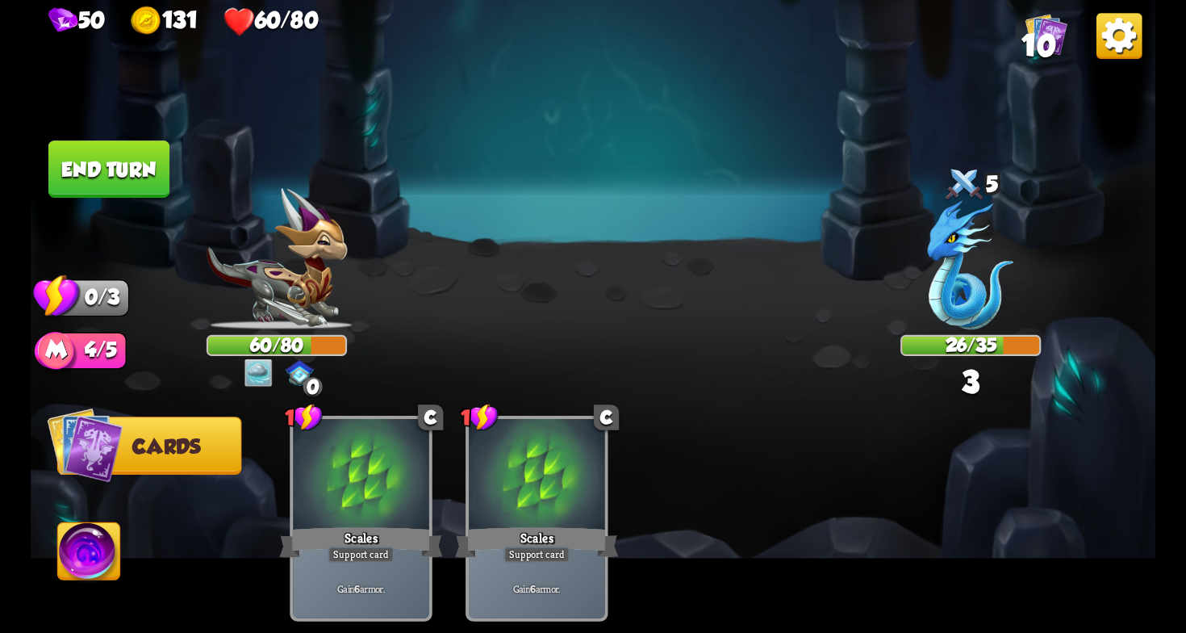
click at [60, 152] on button "End turn" at bounding box center [109, 168] width 122 height 57
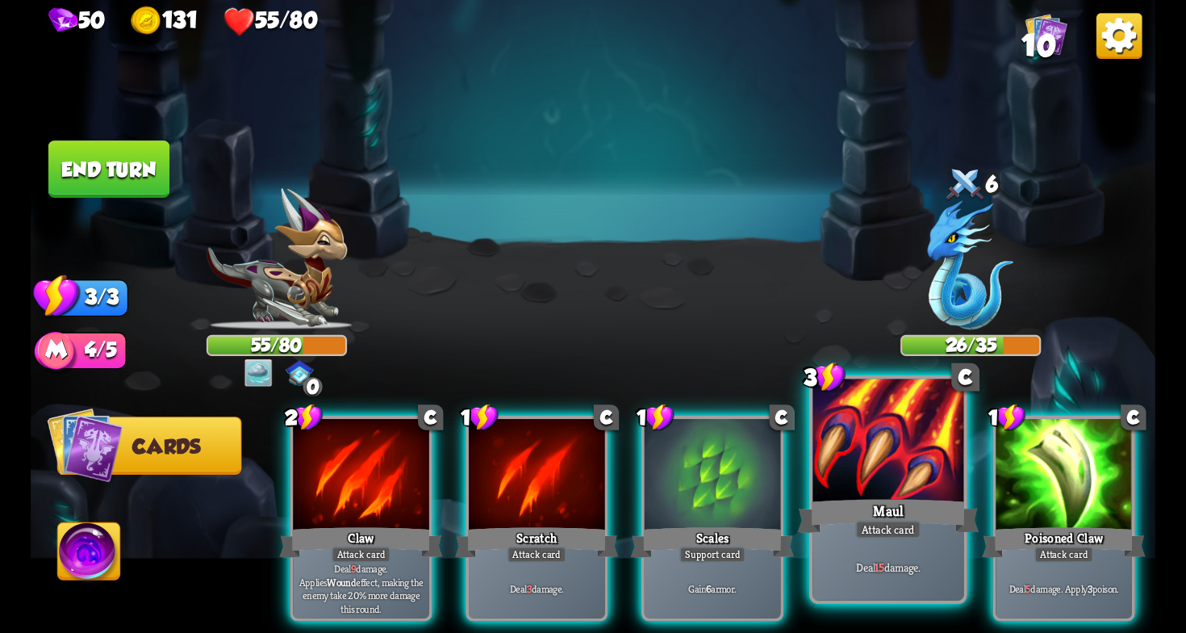
click at [902, 458] on div at bounding box center [888, 443] width 151 height 128
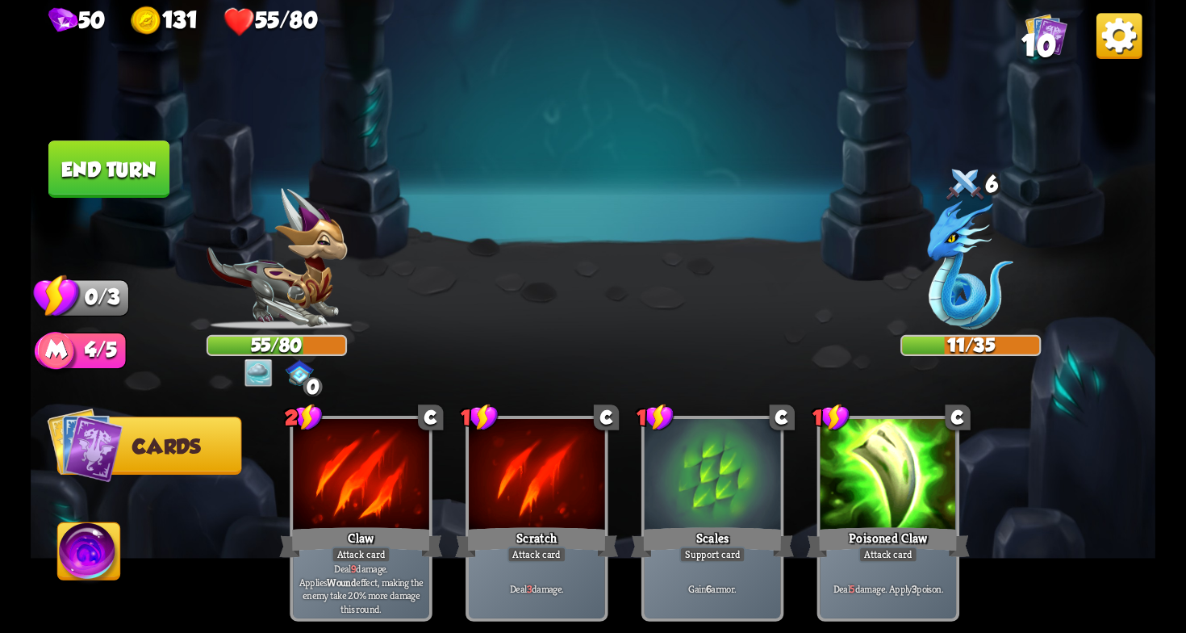
click at [105, 148] on button "End turn" at bounding box center [108, 168] width 121 height 57
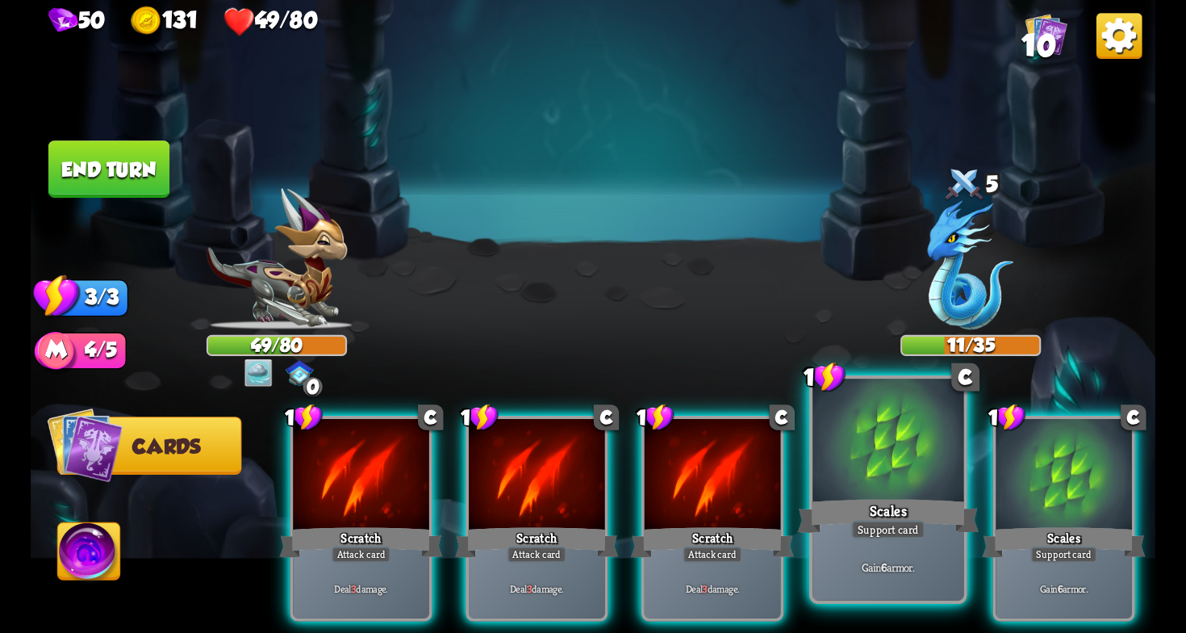
click at [854, 531] on div "Support card" at bounding box center [887, 530] width 73 height 19
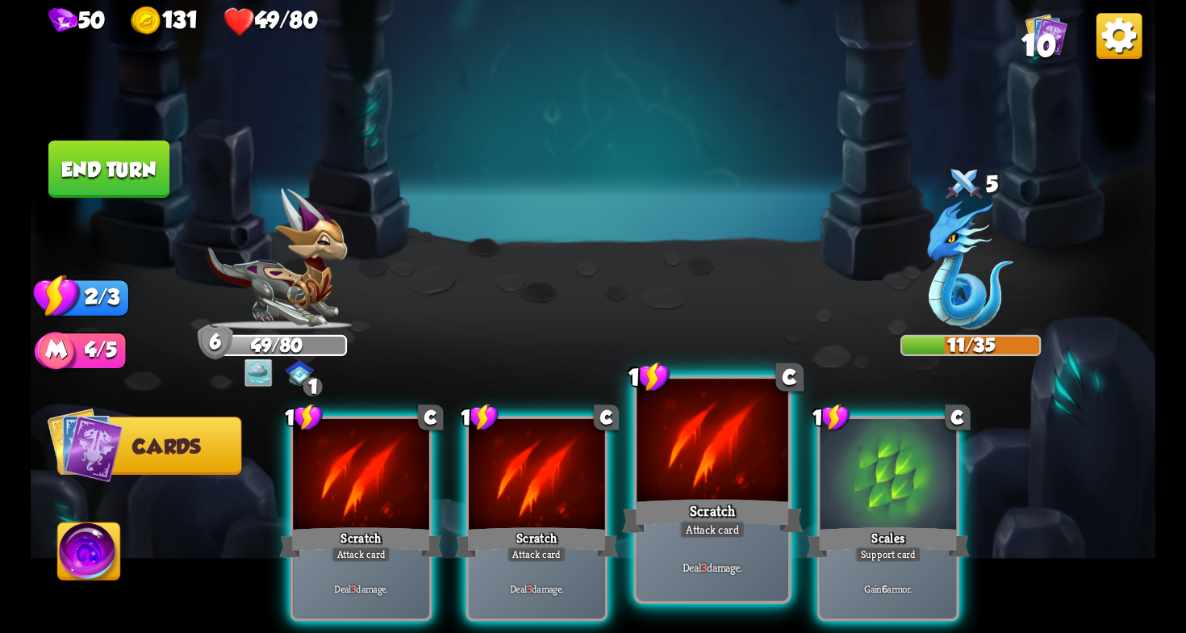
click at [665, 495] on div at bounding box center [712, 443] width 151 height 128
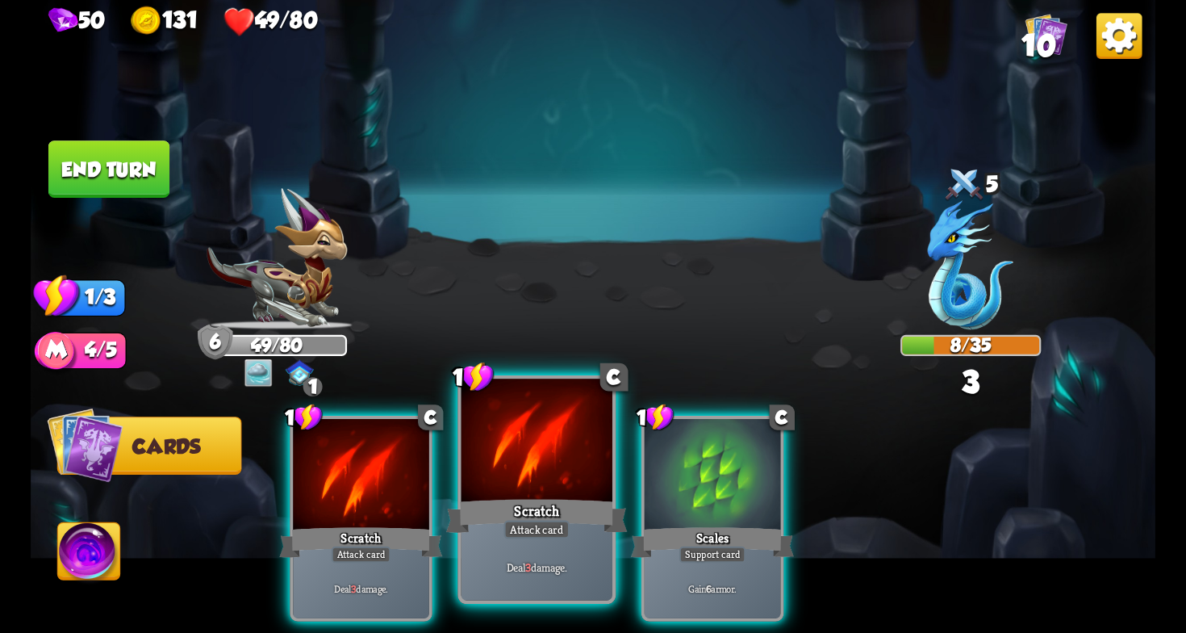
click at [591, 493] on div at bounding box center [537, 443] width 151 height 128
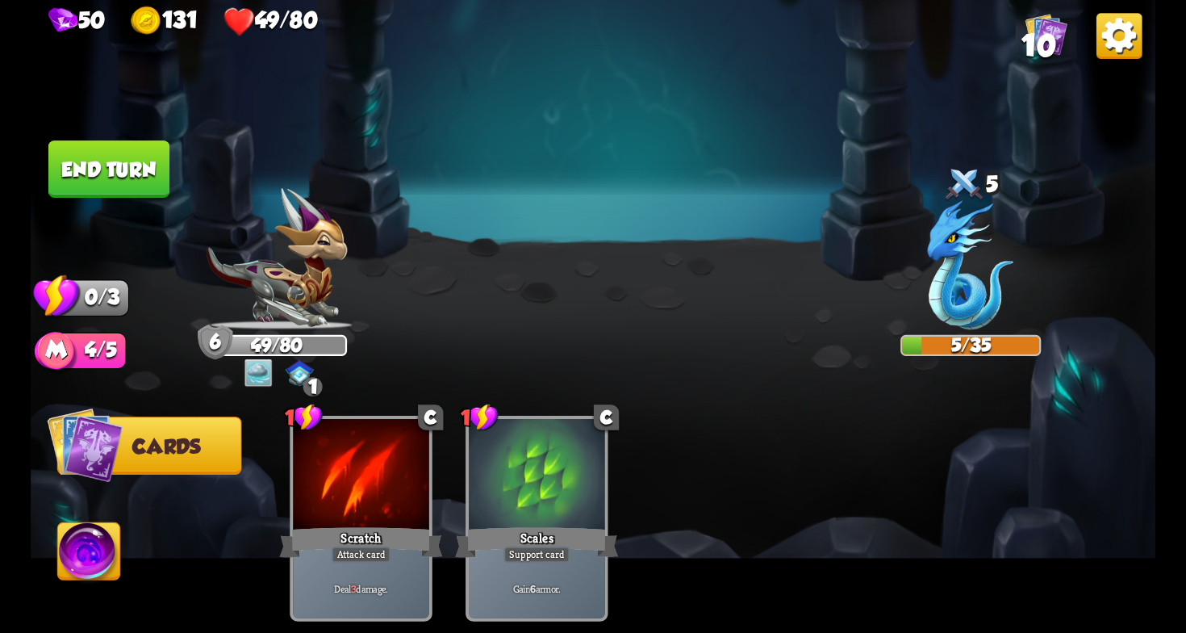
click at [143, 133] on img at bounding box center [593, 316] width 1125 height 633
click at [144, 155] on button "End turn" at bounding box center [109, 169] width 124 height 59
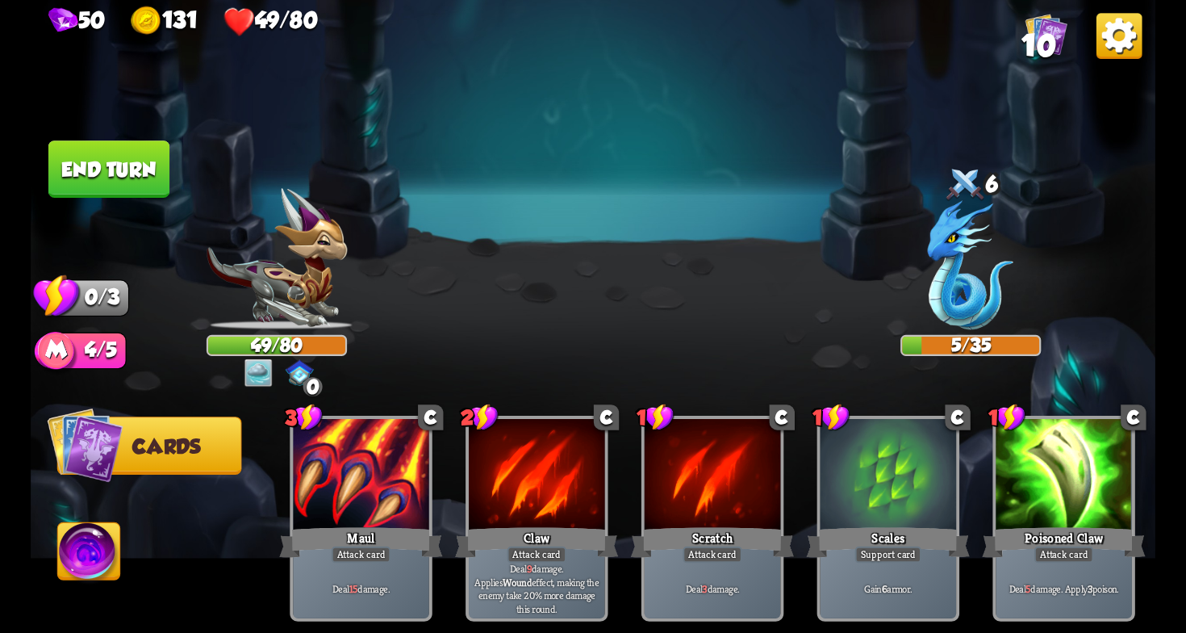
click at [175, 432] on button "Cards" at bounding box center [149, 445] width 185 height 58
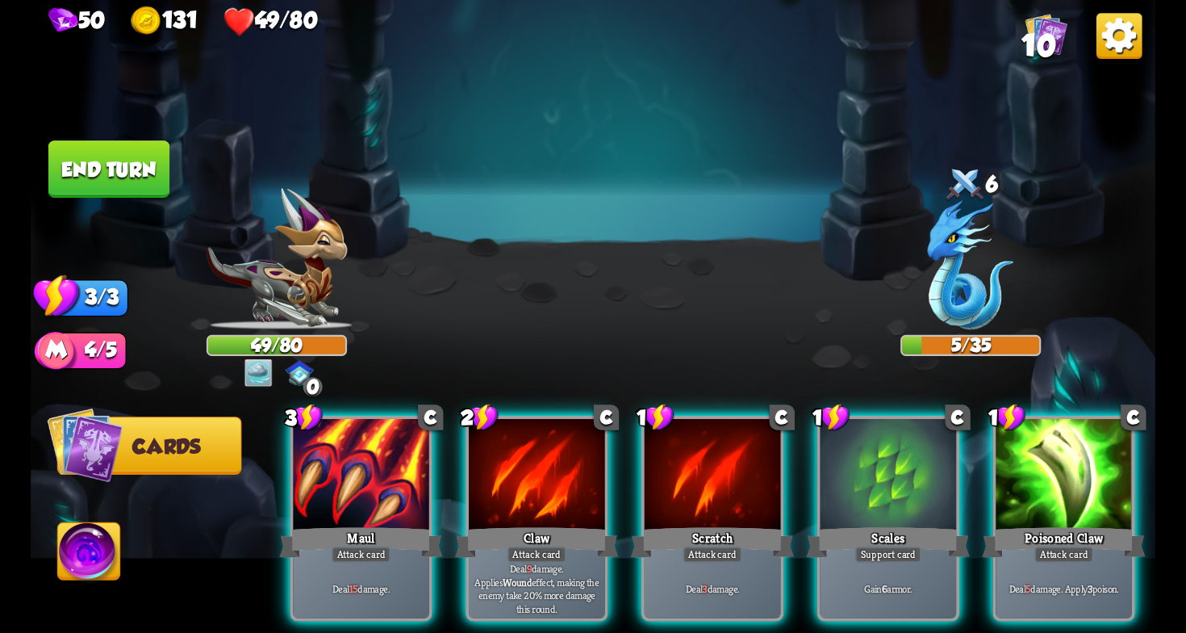
click at [178, 440] on span "Cards" at bounding box center [166, 446] width 68 height 23
click at [85, 558] on img at bounding box center [89, 554] width 62 height 63
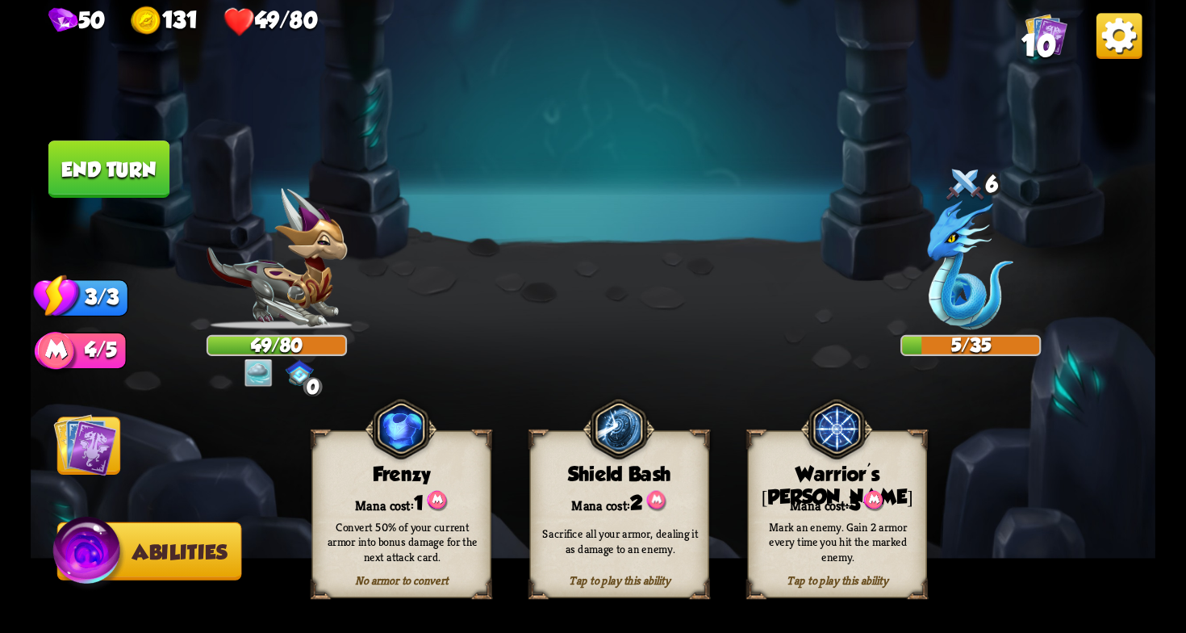
click at [102, 426] on img at bounding box center [84, 444] width 63 height 63
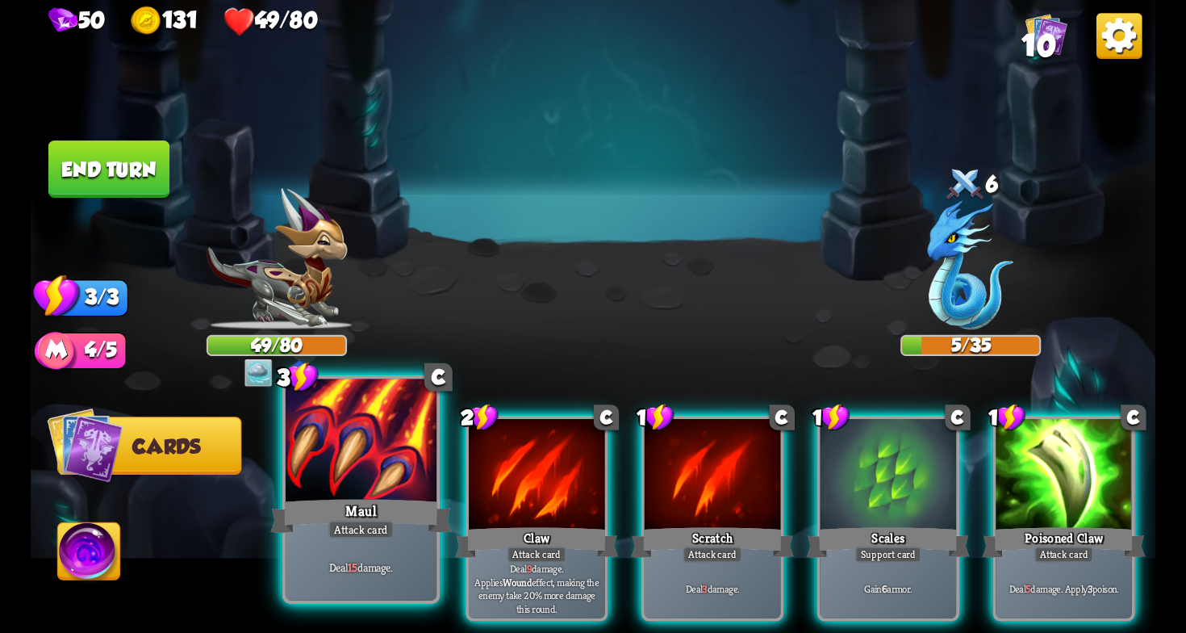
click at [375, 521] on div "Attack card" at bounding box center [361, 530] width 66 height 19
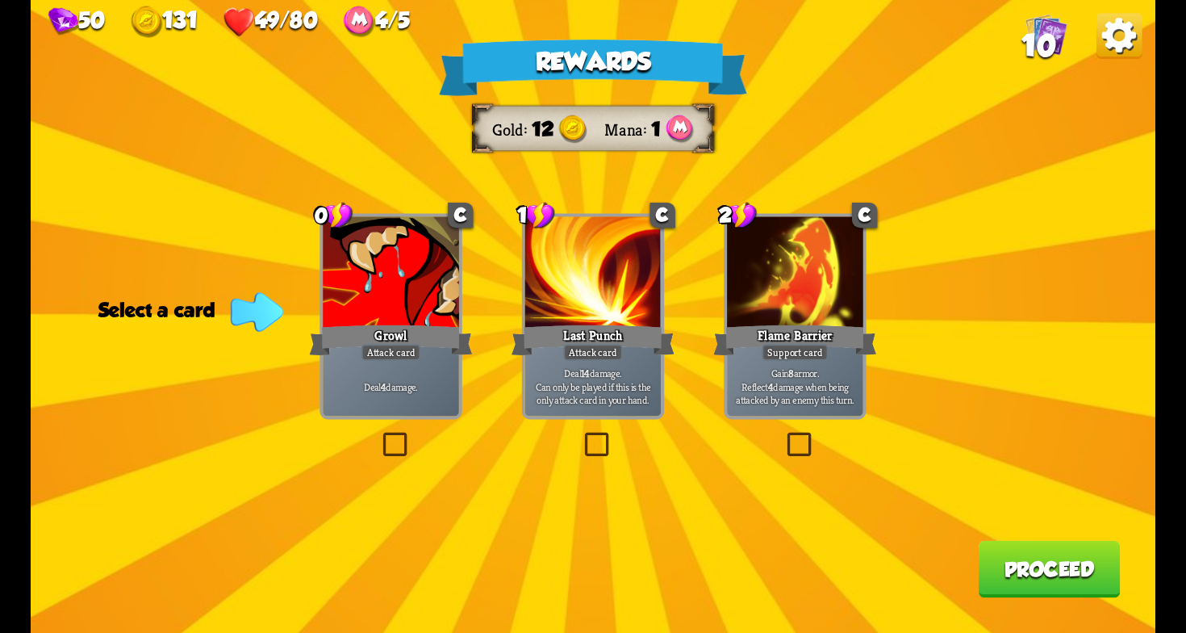
click at [784, 435] on label at bounding box center [784, 435] width 0 height 0
click at [0, 0] on input "checkbox" at bounding box center [0, 0] width 0 height 0
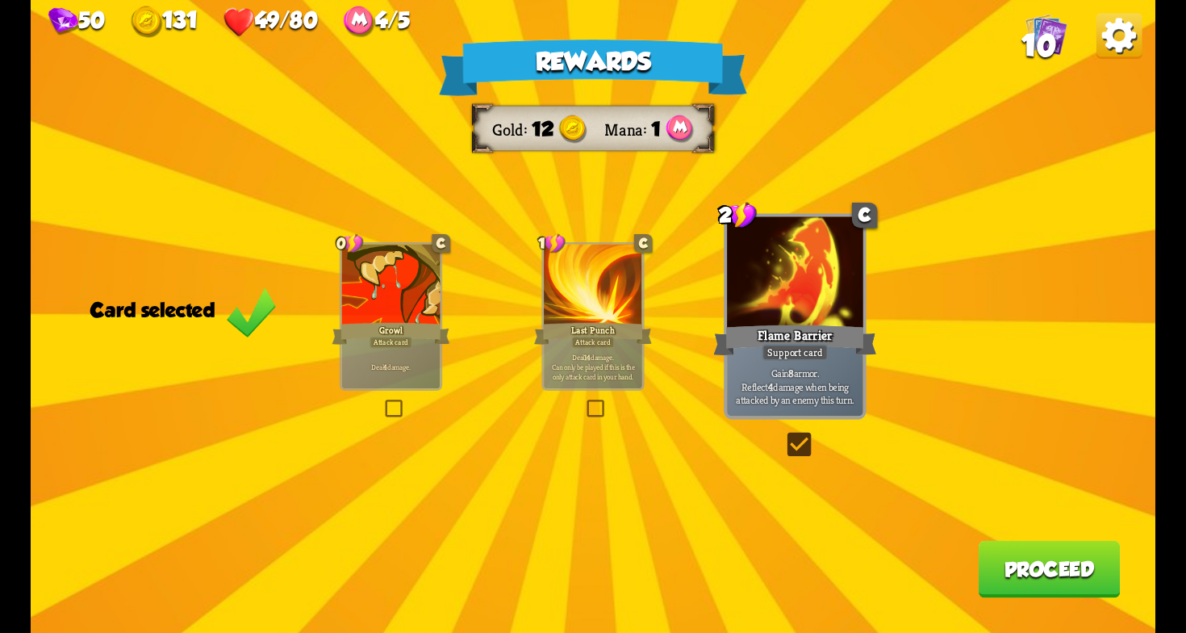
click at [1002, 579] on button "Proceed" at bounding box center [1049, 569] width 142 height 57
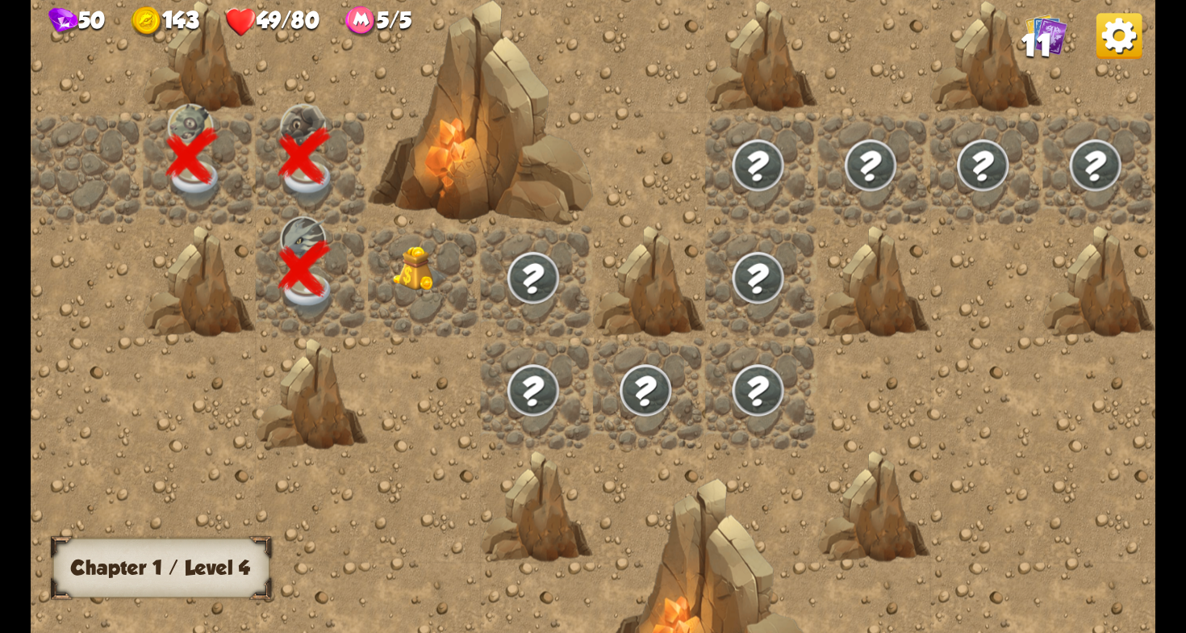
click at [420, 270] on img at bounding box center [421, 269] width 56 height 46
